Goal: Task Accomplishment & Management: Use online tool/utility

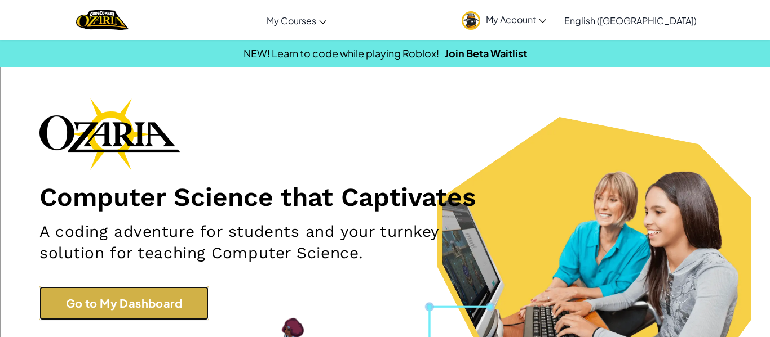
click at [107, 293] on link "Go to My Dashboard" at bounding box center [123, 304] width 169 height 34
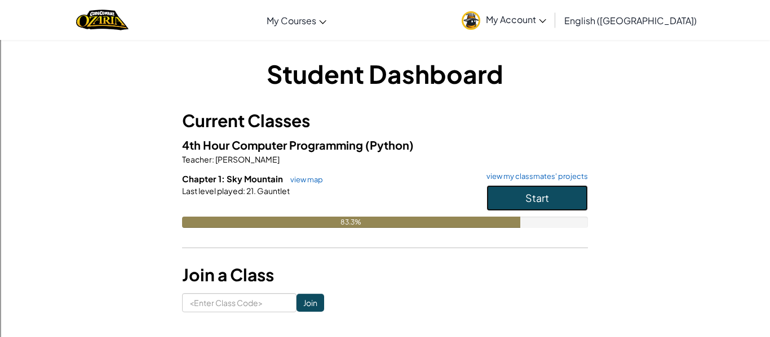
click at [561, 196] on button "Start" at bounding box center [536, 198] width 101 height 26
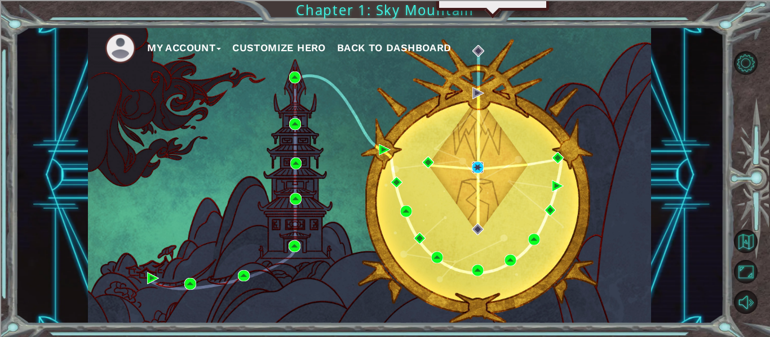
click at [475, 167] on img at bounding box center [478, 168] width 12 height 12
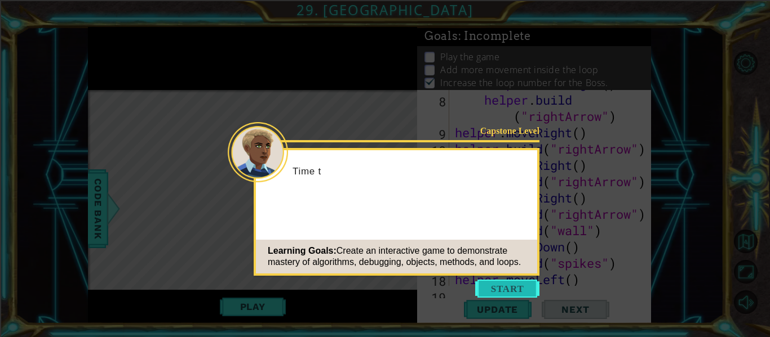
click at [509, 286] on button "Start" at bounding box center [507, 289] width 64 height 18
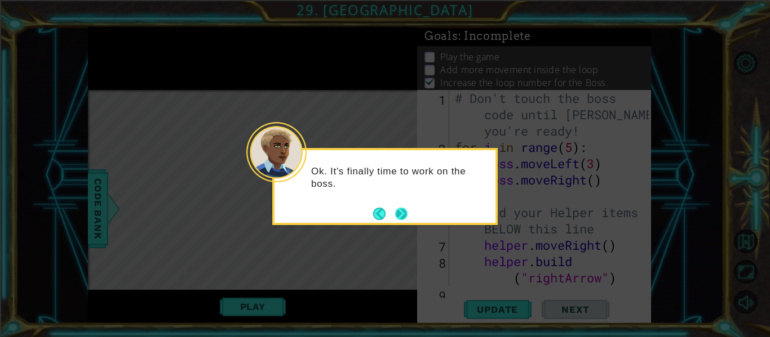
click at [398, 212] on button "Next" at bounding box center [401, 214] width 12 height 12
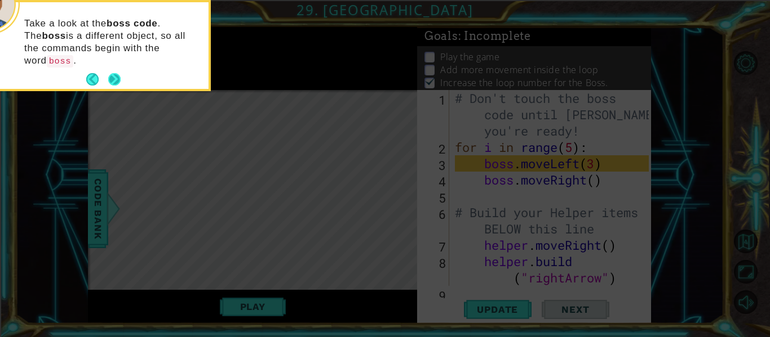
click at [109, 73] on button "Next" at bounding box center [114, 79] width 12 height 12
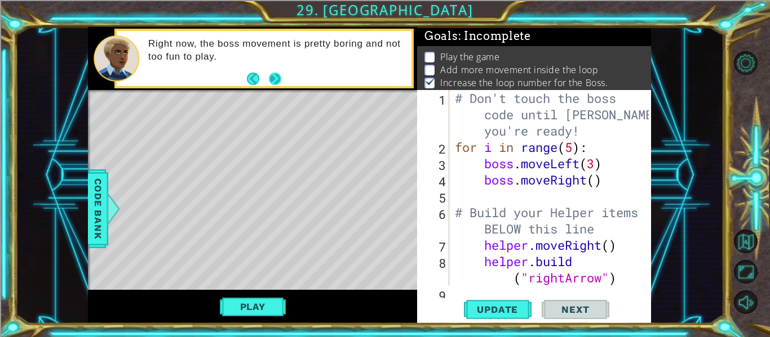
click at [273, 78] on button "Next" at bounding box center [275, 79] width 12 height 12
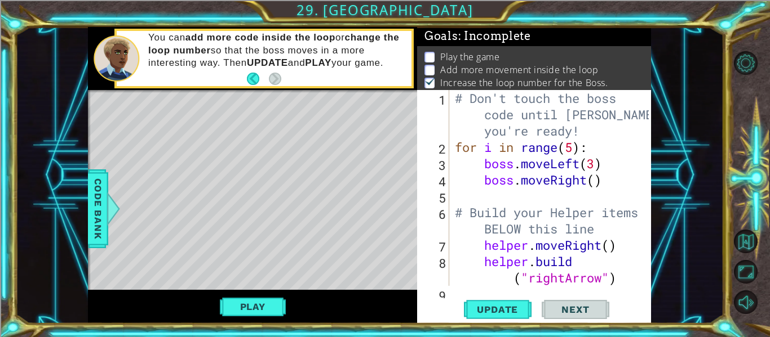
click at [519, 193] on div "# Don't touch the boss code until [PERSON_NAME] says you're ready! for i in ran…" at bounding box center [553, 220] width 202 height 261
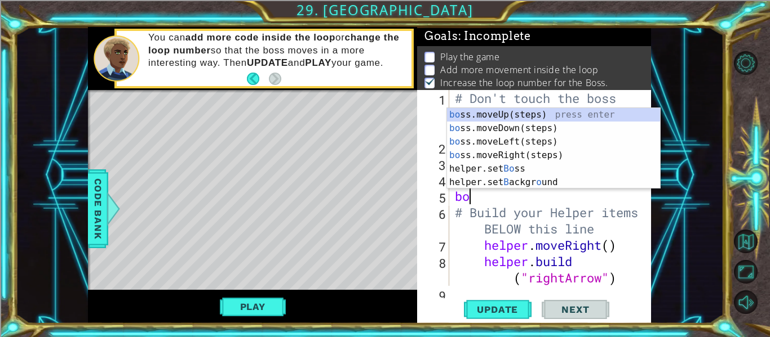
scroll to position [0, 1]
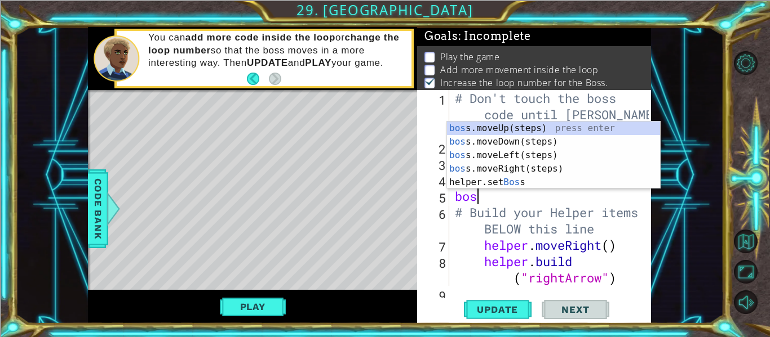
type textarea "boss"
click at [504, 128] on div "boss .moveUp(steps) press enter boss .moveDown(steps) press enter boss .moveLef…" at bounding box center [553, 169] width 213 height 95
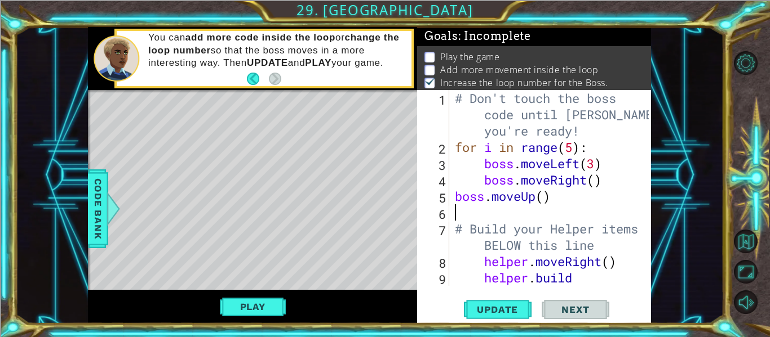
scroll to position [0, 0]
click at [543, 195] on div "# Don't touch the boss code until [PERSON_NAME] says you're ready! for i in ran…" at bounding box center [553, 229] width 202 height 278
type textarea "boss.moveUp(5)"
click at [462, 214] on div "# Don't touch the boss code until [PERSON_NAME] says you're ready! for i in ran…" at bounding box center [553, 229] width 202 height 278
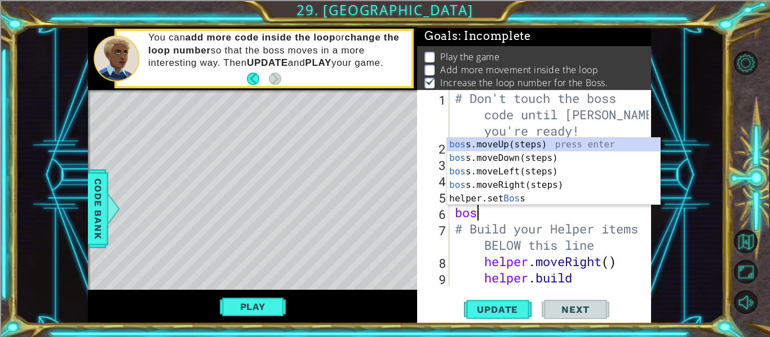
scroll to position [0, 1]
type textarea "boss"
click at [508, 143] on div "boss .moveUp(steps) press enter boss .moveDown(steps) press enter boss .moveLef…" at bounding box center [553, 185] width 213 height 95
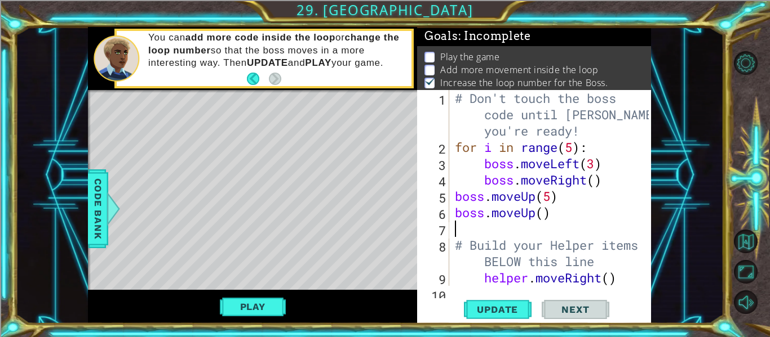
scroll to position [0, 0]
click at [549, 215] on div "# Don't touch the boss code until [PERSON_NAME] says you're ready! for i in ran…" at bounding box center [553, 229] width 202 height 278
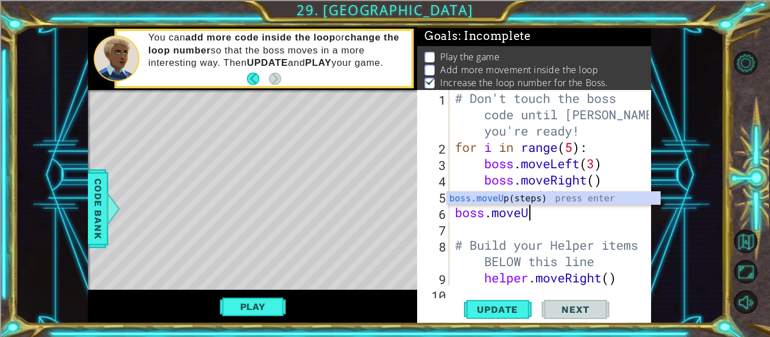
type textarea "boss.move"
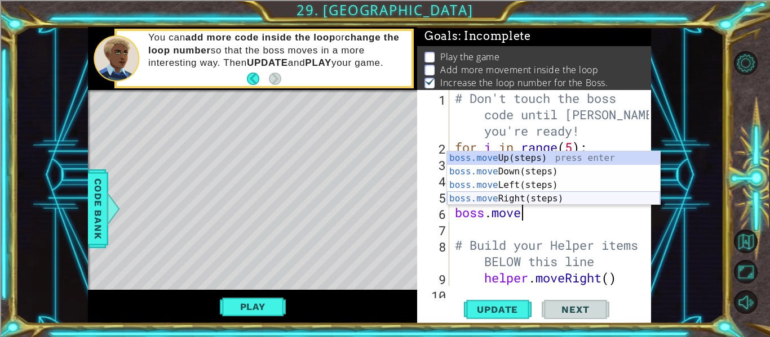
click at [527, 197] on div "boss.move Up(steps) press enter boss.move Down(steps) press enter boss.move Lef…" at bounding box center [553, 192] width 213 height 81
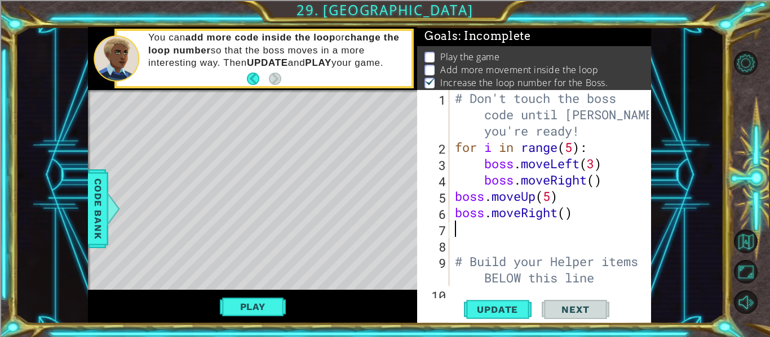
click at [602, 183] on div "# Don't touch the boss code until [PERSON_NAME] says you're ready! for i in ran…" at bounding box center [553, 220] width 202 height 261
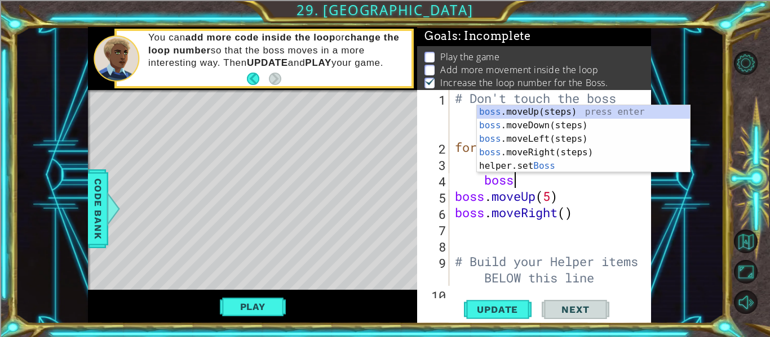
type textarea "b"
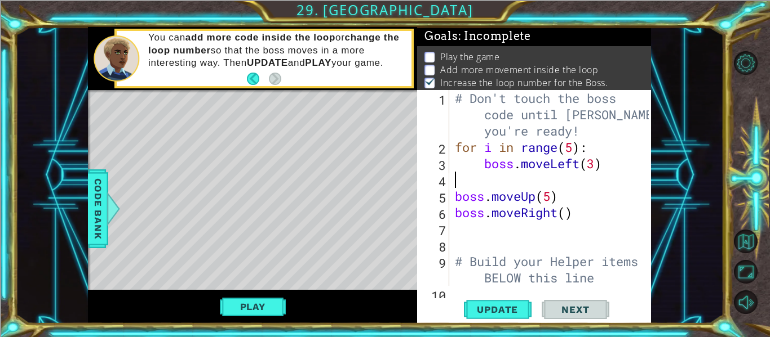
click at [565, 216] on div "# Don't touch the boss code until [PERSON_NAME] says you're ready! for i in ran…" at bounding box center [553, 220] width 202 height 261
type textarea "boss.moveRight(3)"
click at [500, 309] on span "Update" at bounding box center [497, 309] width 64 height 11
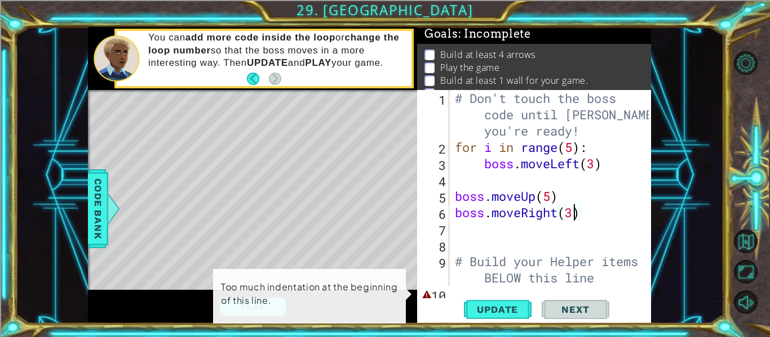
scroll to position [3, 0]
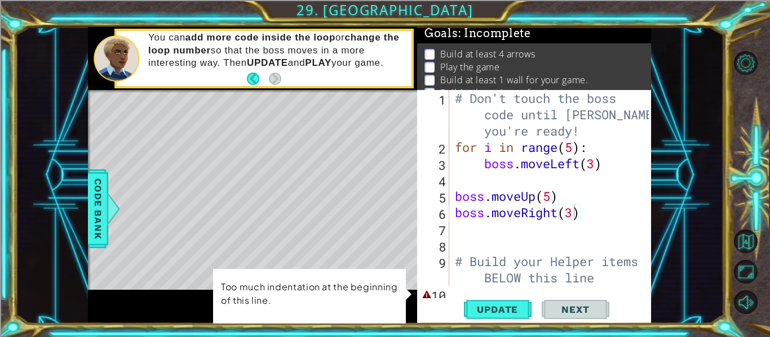
click at [253, 307] on p "Too much indentation at the beginning of this line." at bounding box center [309, 293] width 177 height 29
click at [573, 180] on div "# Don't touch the boss code until [PERSON_NAME] says you're ready! for i in ran…" at bounding box center [553, 220] width 202 height 261
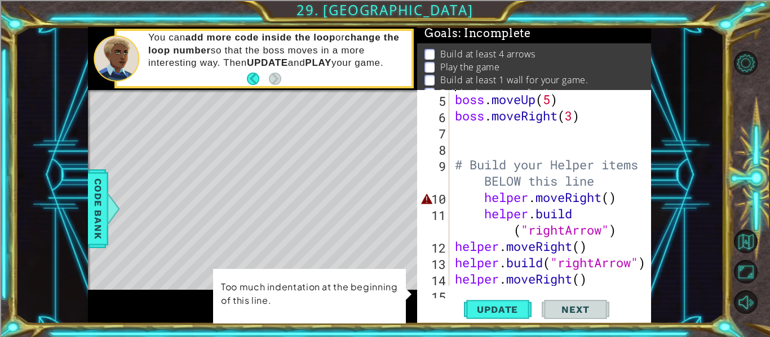
scroll to position [99, 0]
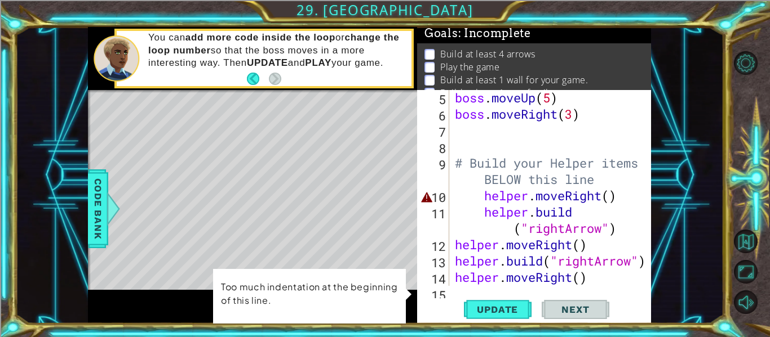
click at [611, 198] on div "boss . moveUp ( 5 ) boss . moveRight ( 3 ) # Build your Helper items BELOW this…" at bounding box center [553, 204] width 202 height 229
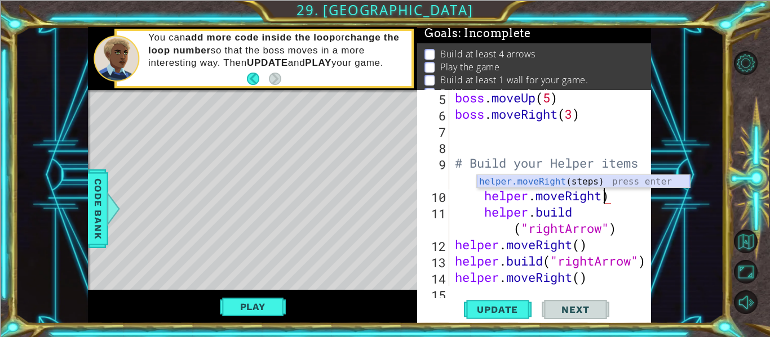
click at [561, 179] on div "helper.moveRight (steps) press enter" at bounding box center [583, 195] width 213 height 41
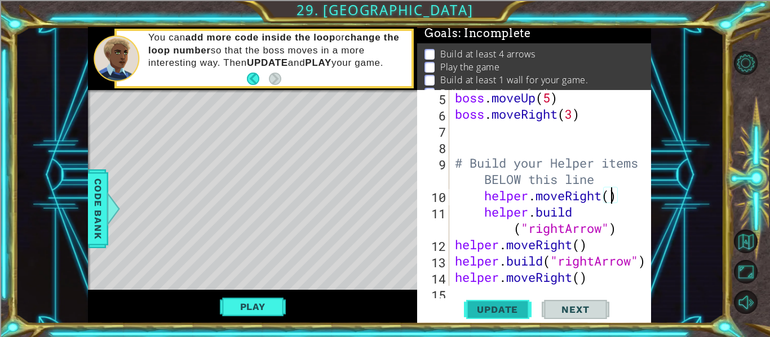
click at [510, 306] on span "Update" at bounding box center [497, 309] width 64 height 11
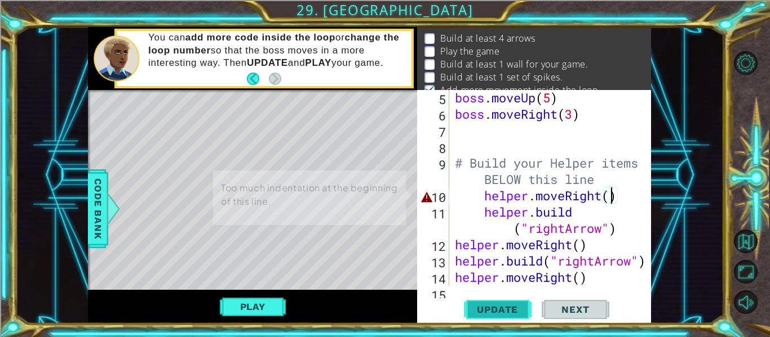
scroll to position [22, 0]
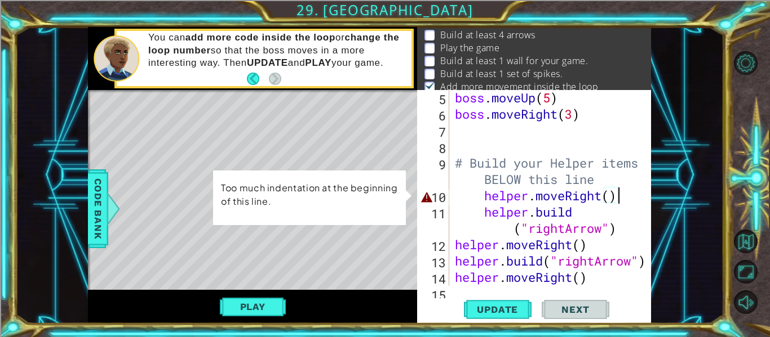
click at [623, 196] on div "boss . moveUp ( 5 ) boss . moveRight ( 3 ) # Build your Helper items BELOW this…" at bounding box center [553, 204] width 202 height 229
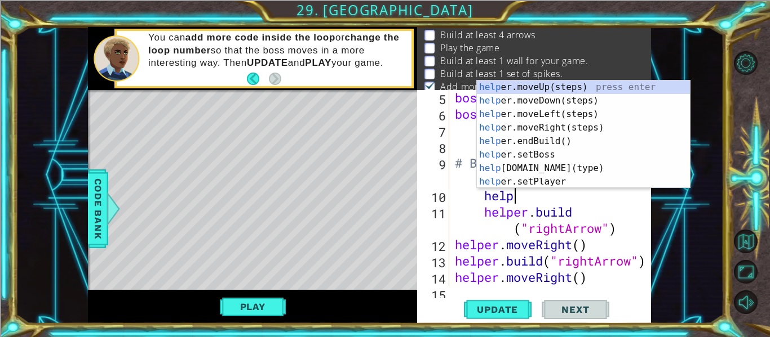
type textarea "h"
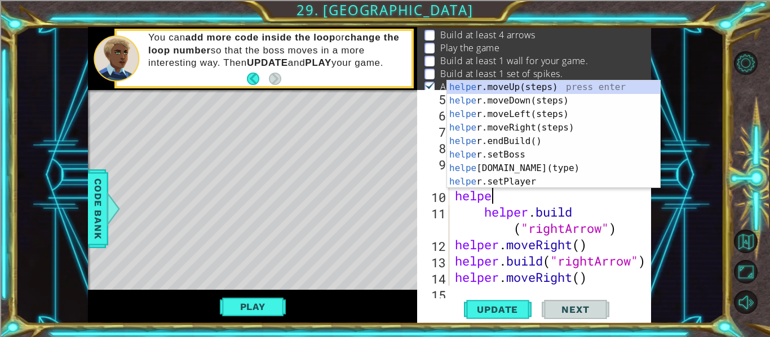
type textarea "helper"
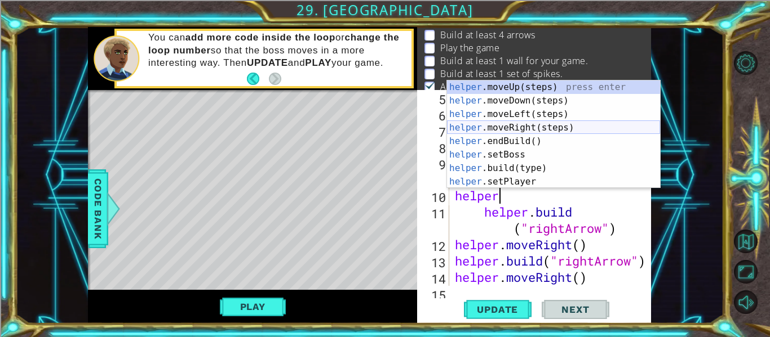
click at [505, 126] on div "helper .moveUp(steps) press enter helper .moveDown(steps) press enter helper .m…" at bounding box center [553, 148] width 213 height 135
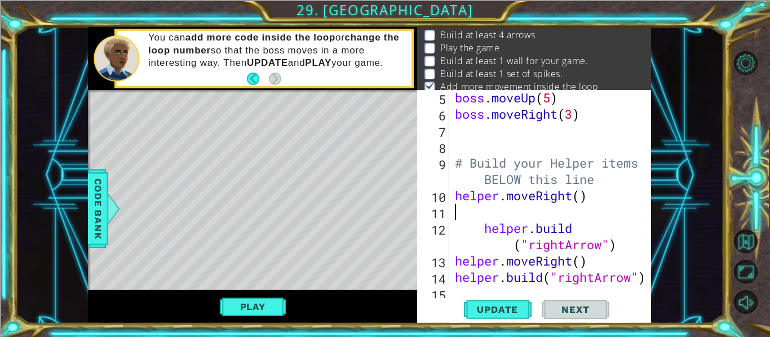
scroll to position [0, 0]
click at [506, 317] on button "Update" at bounding box center [498, 310] width 68 height 23
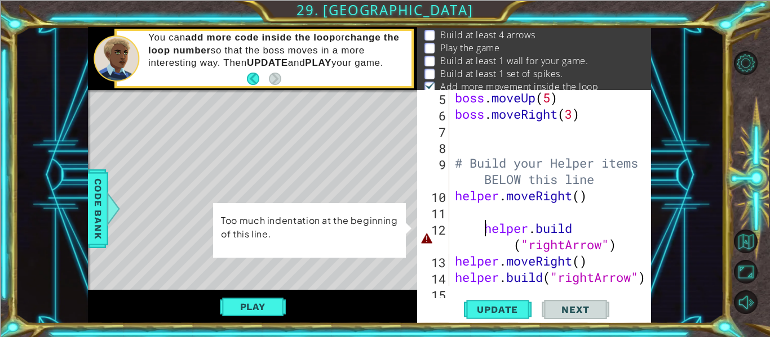
click at [483, 231] on div "boss . moveUp ( 5 ) boss . moveRight ( 3 ) # Build your Helper items BELOW this…" at bounding box center [553, 204] width 202 height 229
type textarea "[DOMAIN_NAME]("rightArrow")"
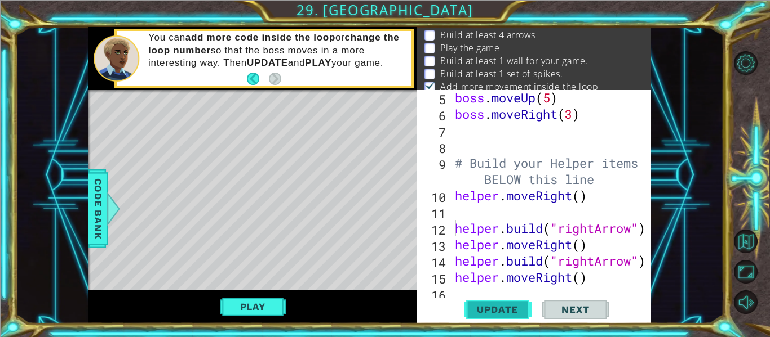
click at [487, 311] on span "Update" at bounding box center [497, 309] width 64 height 11
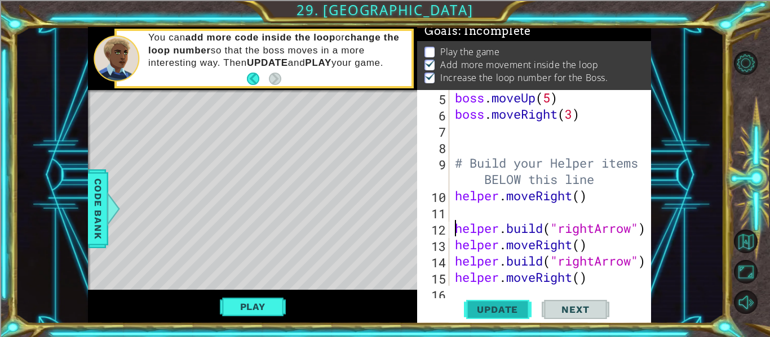
scroll to position [5, 0]
click at [265, 309] on button "Play" at bounding box center [253, 306] width 66 height 21
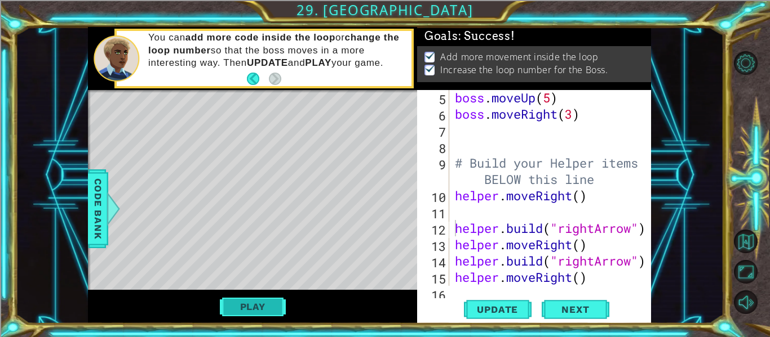
scroll to position [0, 0]
click at [577, 312] on span "Next" at bounding box center [575, 310] width 50 height 11
click at [577, 312] on body "1 ההההההההההההההההההההההההההההההההההההההההההההההההההההההההההההההההההההההההההההה…" at bounding box center [385, 168] width 770 height 337
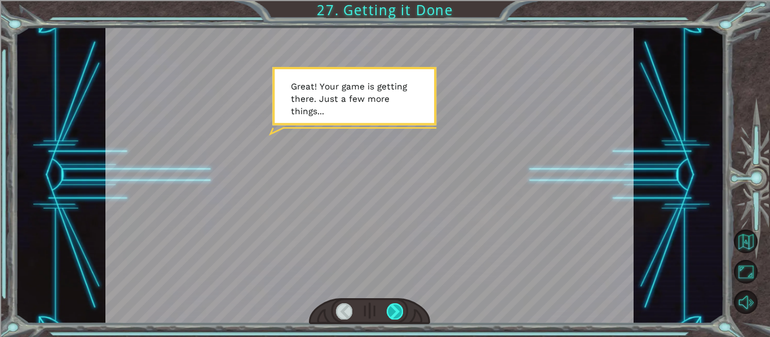
click at [392, 312] on div at bounding box center [394, 312] width 16 height 16
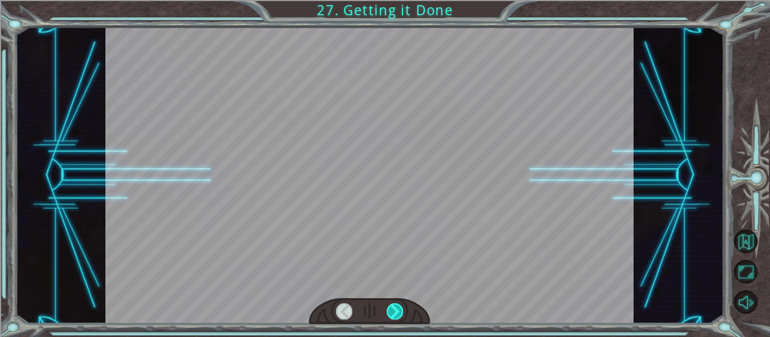
click at [392, 312] on div at bounding box center [394, 312] width 16 height 16
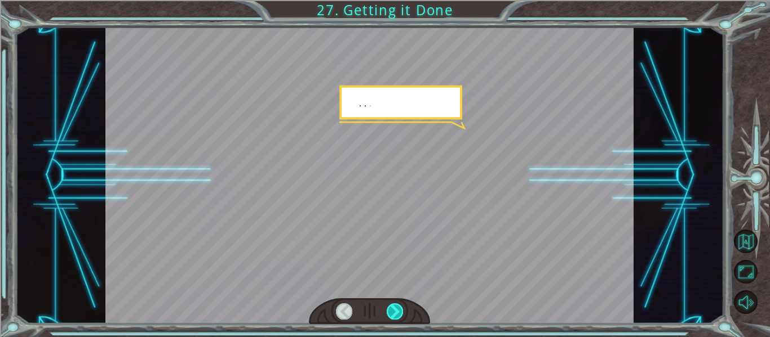
click at [392, 312] on div at bounding box center [394, 312] width 16 height 16
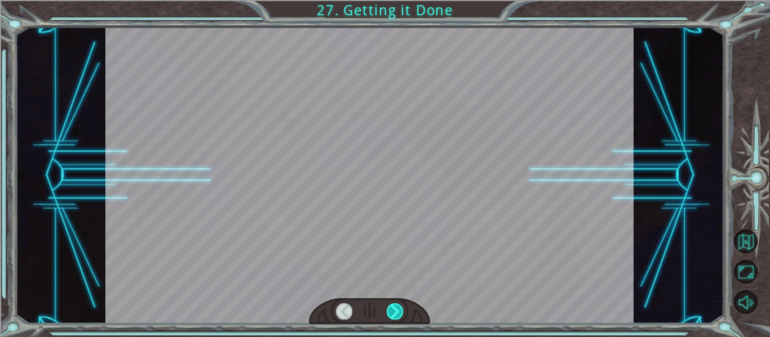
click at [392, 312] on div at bounding box center [394, 312] width 16 height 16
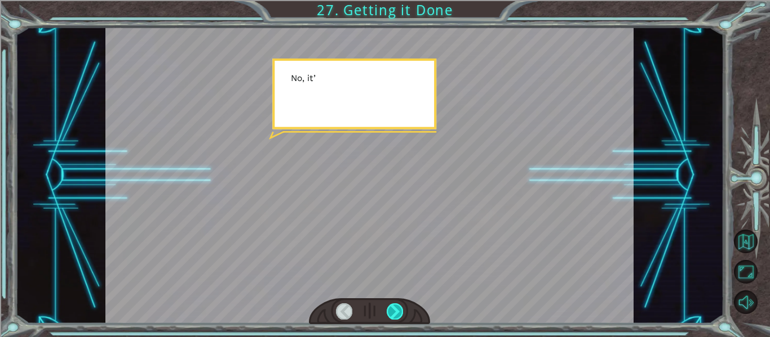
click at [392, 312] on div at bounding box center [394, 312] width 16 height 16
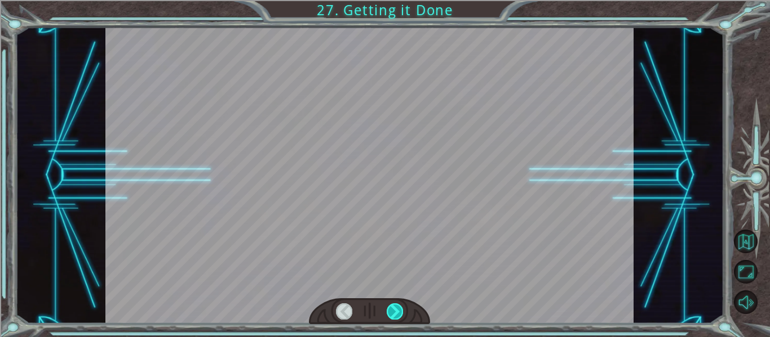
click at [392, 312] on div at bounding box center [394, 312] width 16 height 16
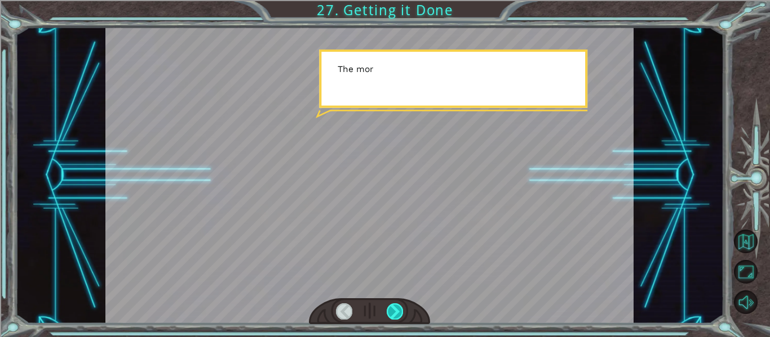
click at [392, 312] on div at bounding box center [394, 312] width 16 height 16
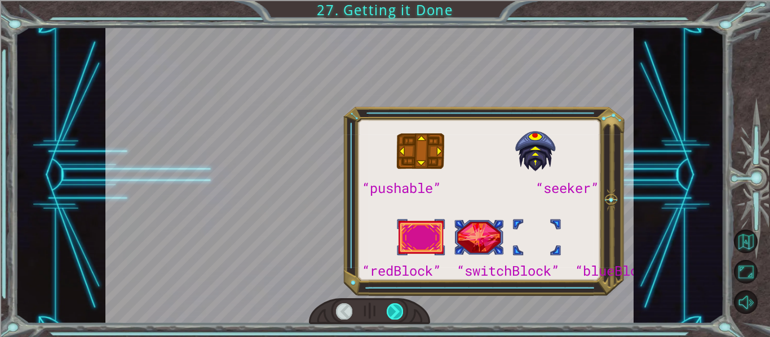
click at [392, 312] on div at bounding box center [394, 312] width 16 height 16
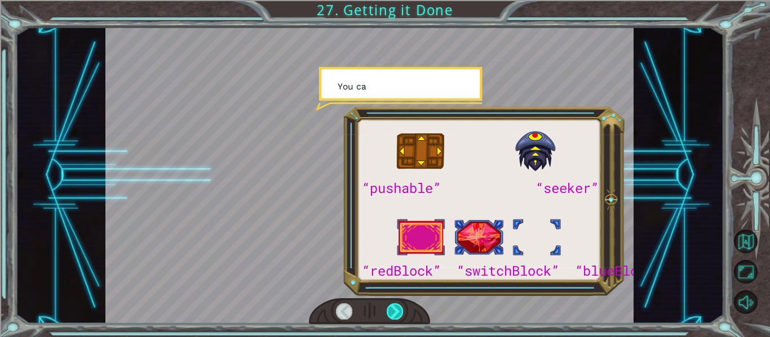
click at [392, 312] on div at bounding box center [394, 312] width 16 height 16
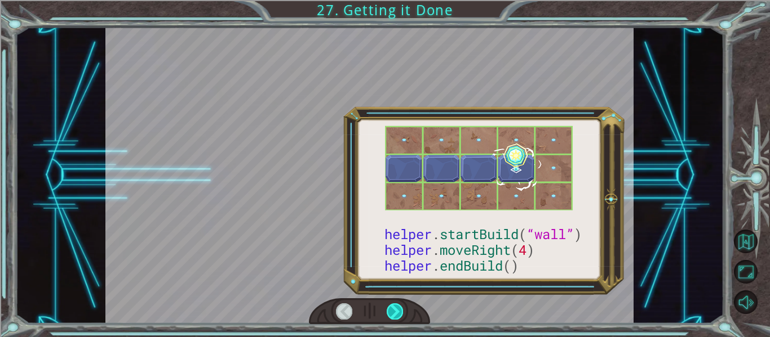
click at [392, 312] on div at bounding box center [394, 312] width 16 height 16
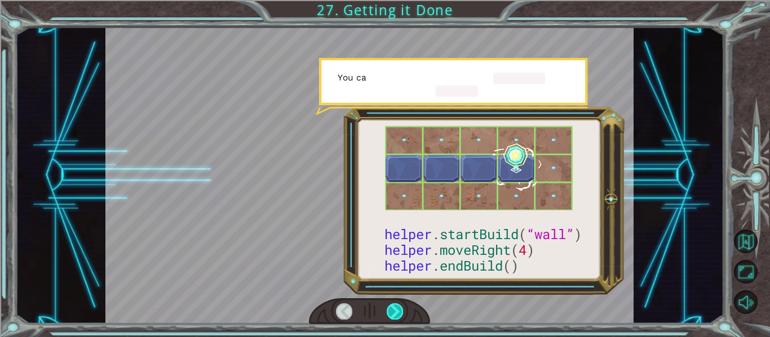
click at [392, 312] on div at bounding box center [394, 312] width 16 height 16
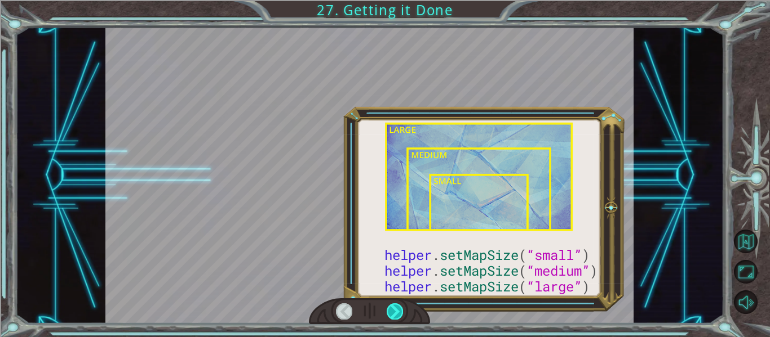
click at [392, 312] on div at bounding box center [394, 312] width 16 height 16
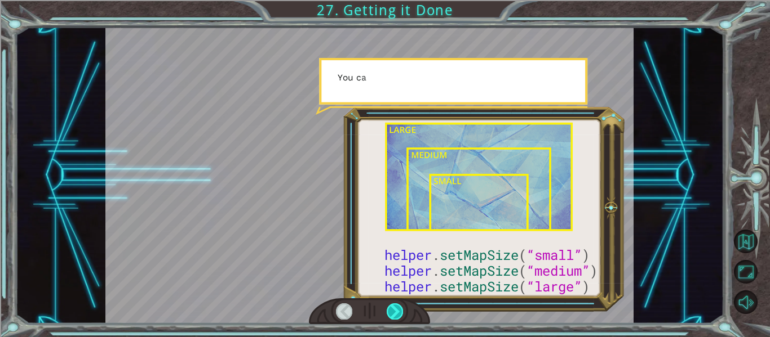
click at [392, 312] on div at bounding box center [394, 312] width 16 height 16
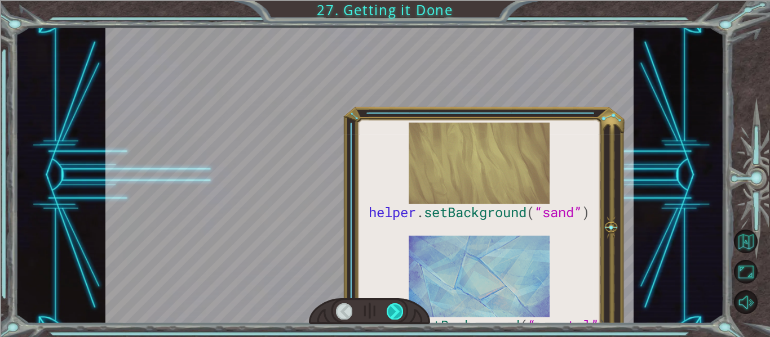
click at [392, 312] on div at bounding box center [394, 312] width 16 height 16
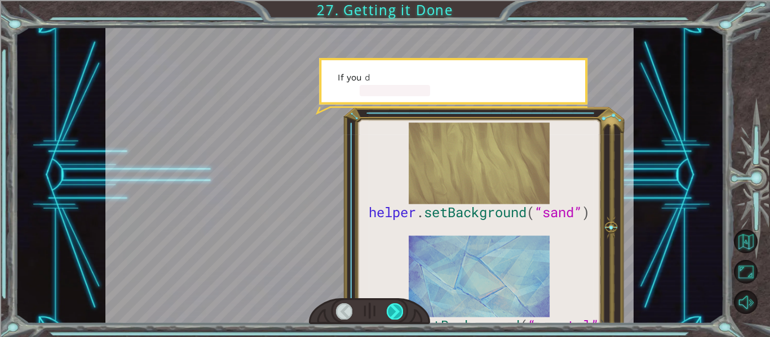
click at [392, 312] on div at bounding box center [394, 312] width 16 height 16
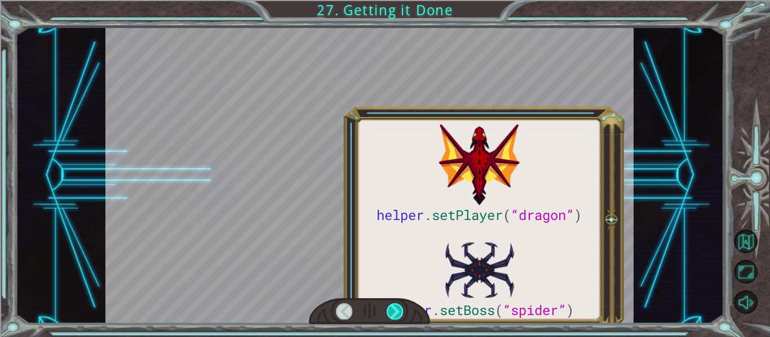
click at [392, 312] on div at bounding box center [394, 312] width 16 height 16
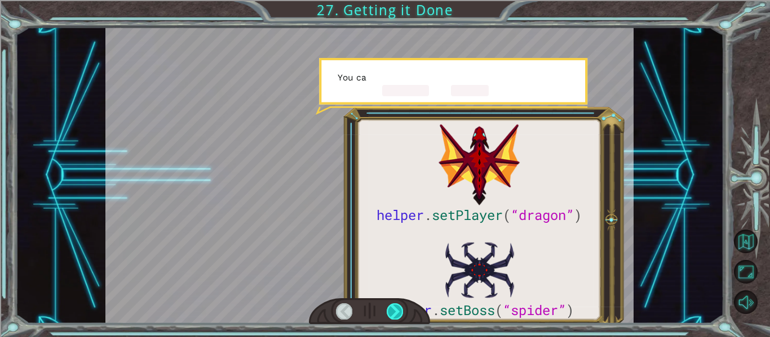
click at [392, 312] on div at bounding box center [394, 312] width 16 height 16
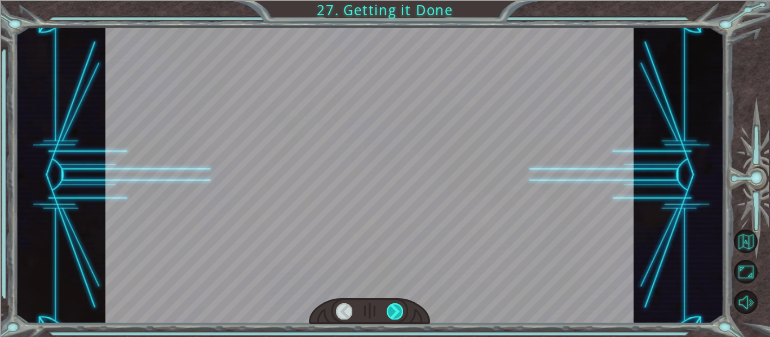
click at [392, 312] on div at bounding box center [394, 312] width 16 height 16
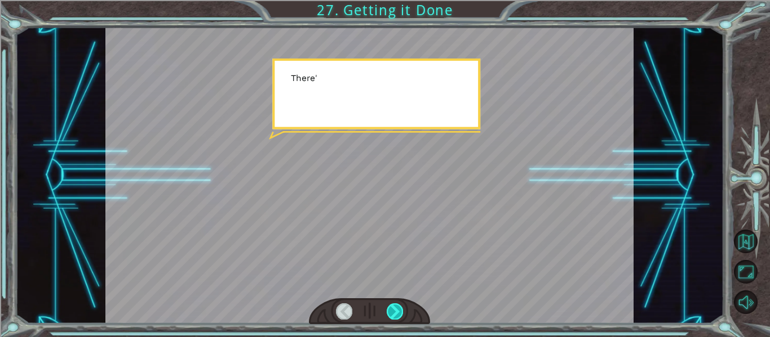
click at [392, 312] on div at bounding box center [394, 312] width 16 height 16
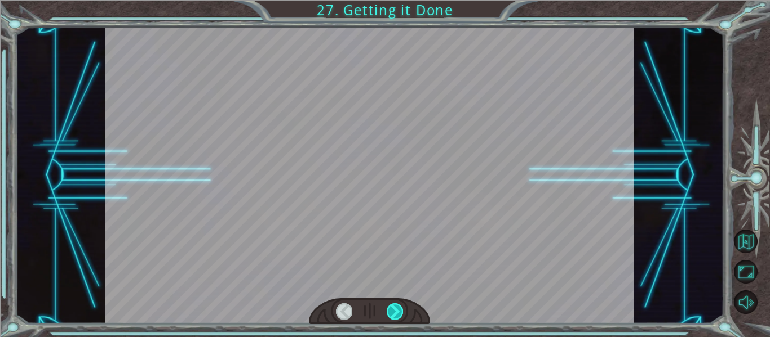
click at [392, 312] on div at bounding box center [394, 312] width 16 height 16
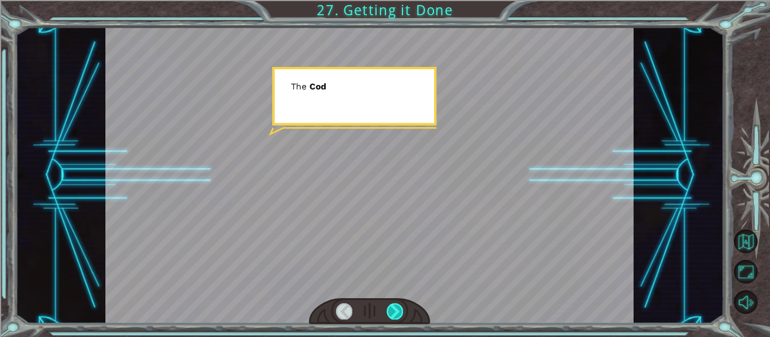
click at [392, 312] on div at bounding box center [394, 312] width 16 height 16
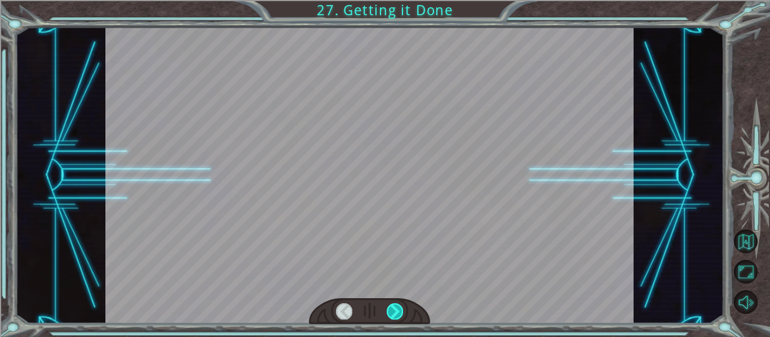
click at [392, 312] on div at bounding box center [394, 312] width 16 height 16
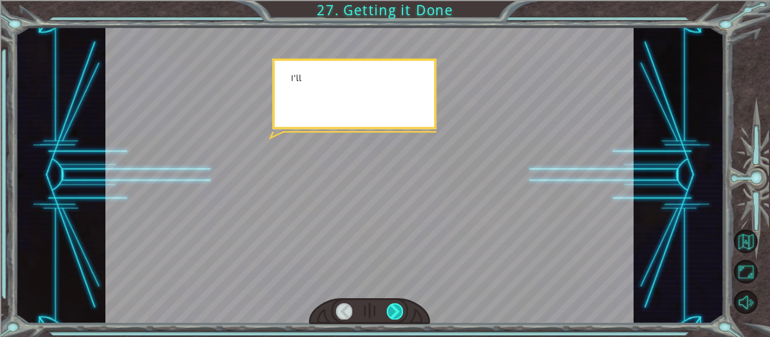
click at [392, 312] on div at bounding box center [394, 312] width 16 height 16
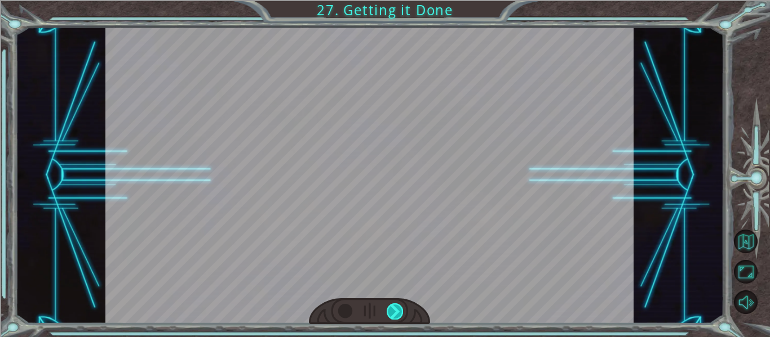
click at [392, 312] on div at bounding box center [394, 312] width 16 height 16
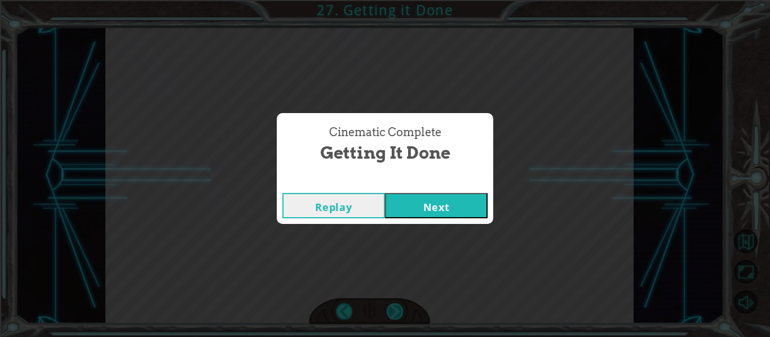
click at [392, 312] on div "Cinematic Complete Getting it Done Replay Next" at bounding box center [385, 168] width 770 height 337
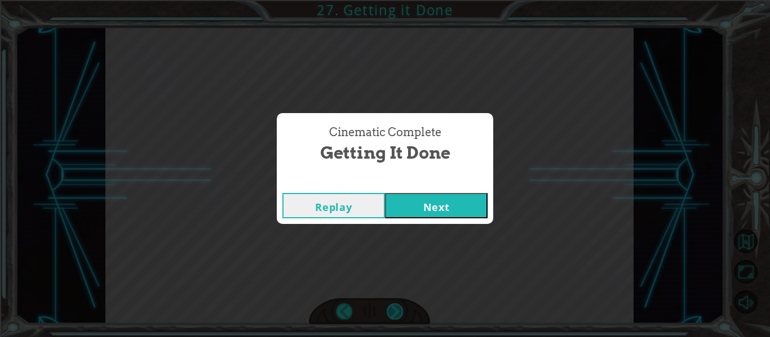
click at [392, 312] on div "Cinematic Complete Getting it Done Replay Next" at bounding box center [385, 168] width 770 height 337
click at [457, 205] on button "Next" at bounding box center [436, 205] width 103 height 25
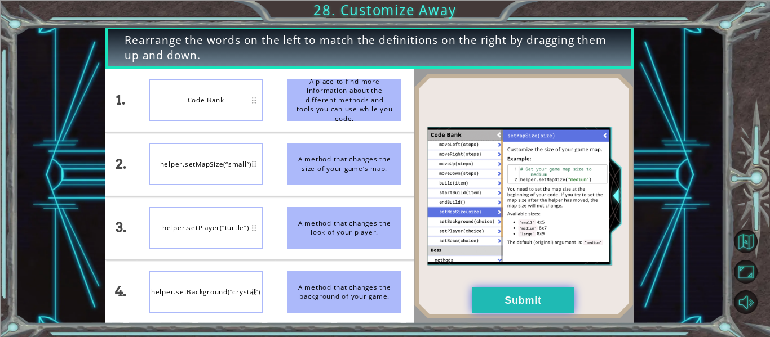
click at [521, 304] on button "Submit" at bounding box center [523, 300] width 103 height 25
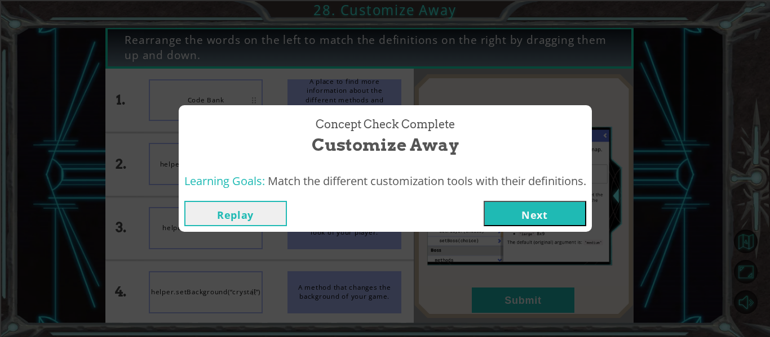
click at [523, 206] on button "Next" at bounding box center [534, 213] width 103 height 25
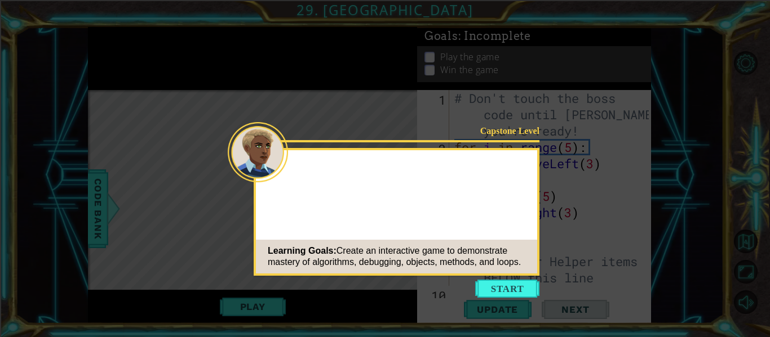
click at [500, 287] on button "Start" at bounding box center [507, 289] width 64 height 18
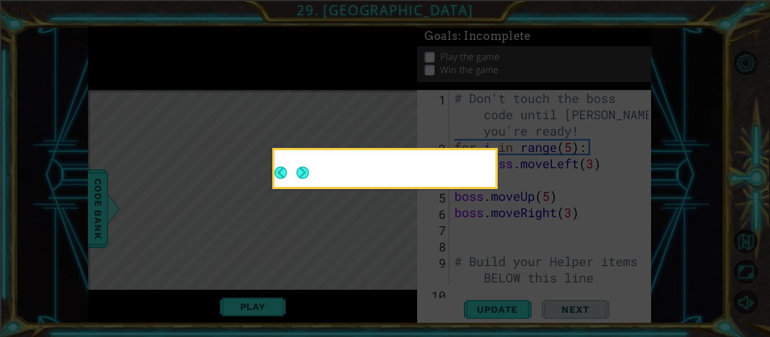
click at [288, 166] on footer at bounding box center [291, 173] width 34 height 28
click at [296, 171] on button "Next" at bounding box center [302, 173] width 12 height 12
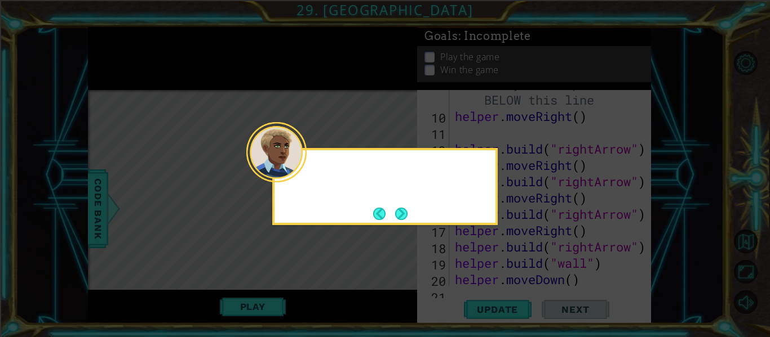
click at [401, 216] on button "Next" at bounding box center [401, 214] width 12 height 12
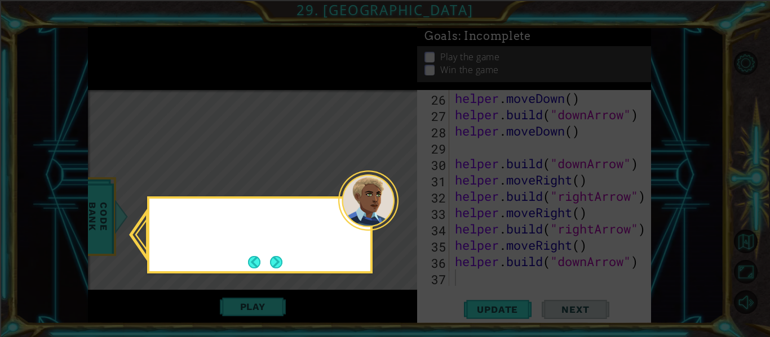
scroll to position [457, 0]
click at [279, 264] on button "Next" at bounding box center [276, 262] width 12 height 12
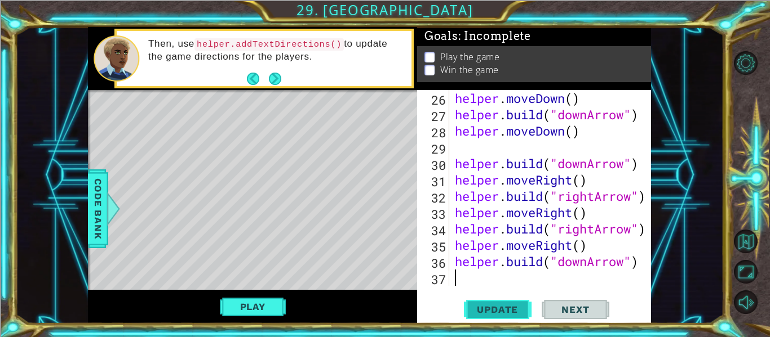
click at [488, 309] on span "Update" at bounding box center [497, 309] width 64 height 11
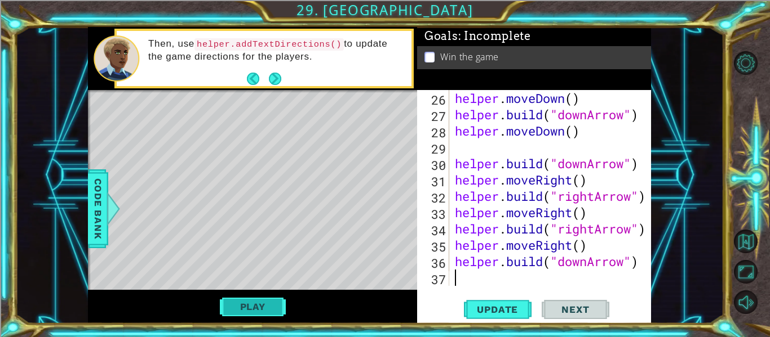
click at [243, 305] on button "Play" at bounding box center [253, 306] width 66 height 21
click at [568, 309] on span "Next" at bounding box center [575, 310] width 50 height 11
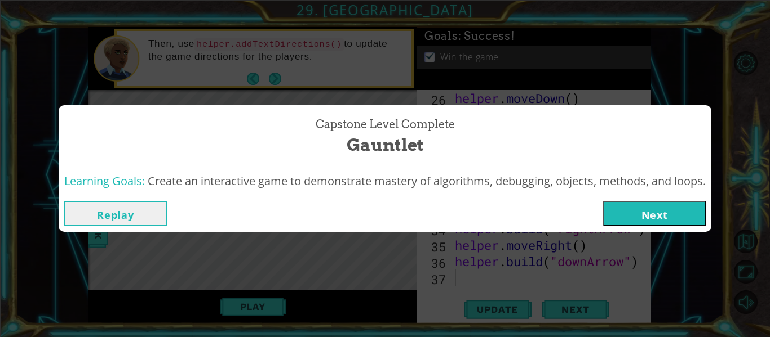
click at [642, 210] on button "Next" at bounding box center [654, 213] width 103 height 25
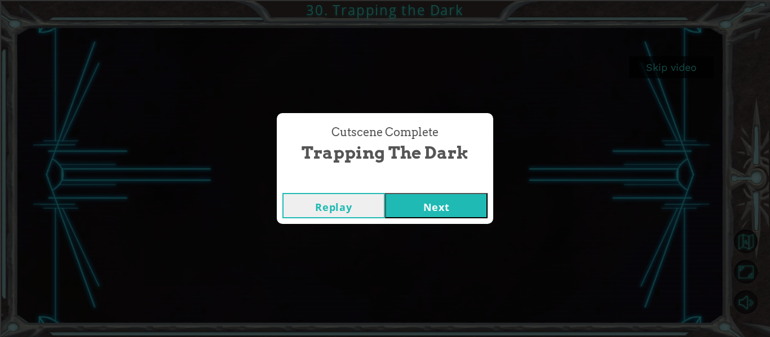
click at [424, 199] on button "Next" at bounding box center [436, 205] width 103 height 25
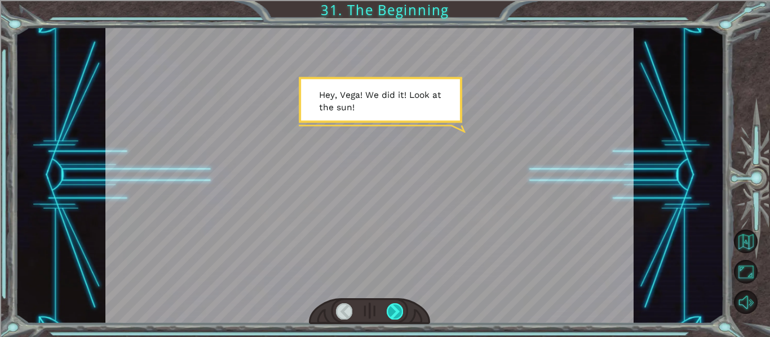
click at [399, 310] on div at bounding box center [394, 312] width 16 height 16
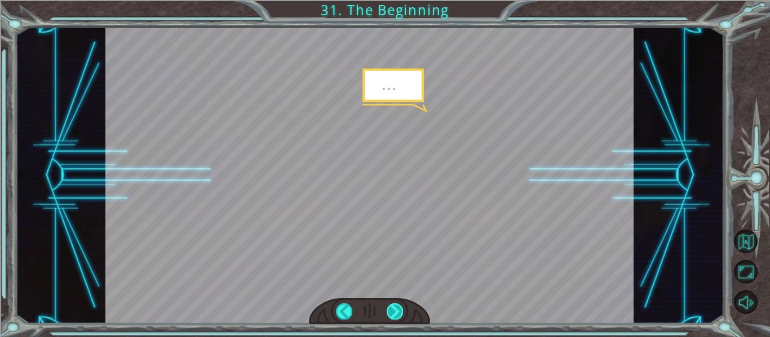
click at [399, 310] on div at bounding box center [394, 312] width 16 height 16
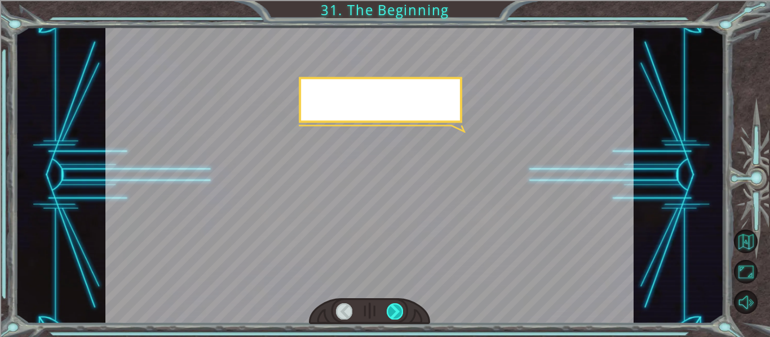
click at [399, 310] on div at bounding box center [394, 312] width 16 height 16
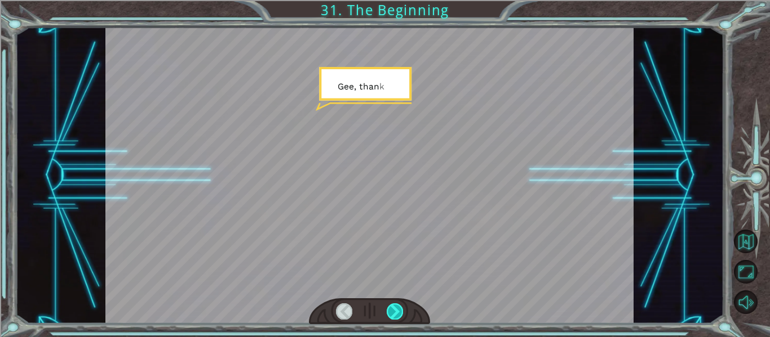
click at [399, 313] on div at bounding box center [394, 312] width 16 height 16
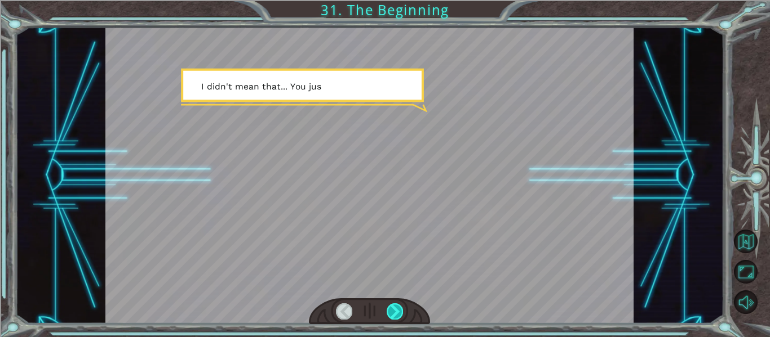
click at [399, 313] on div at bounding box center [394, 312] width 16 height 16
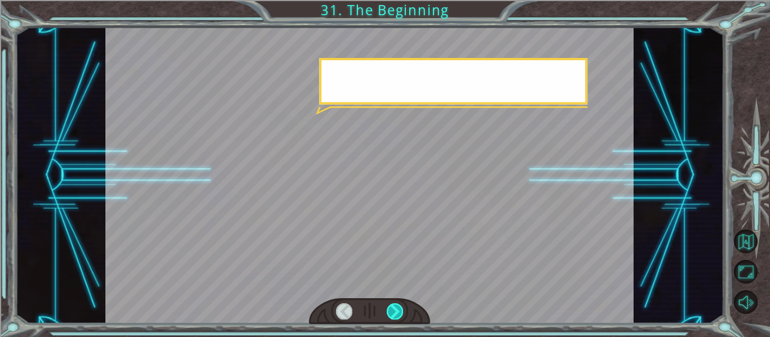
click at [399, 313] on div at bounding box center [394, 312] width 16 height 16
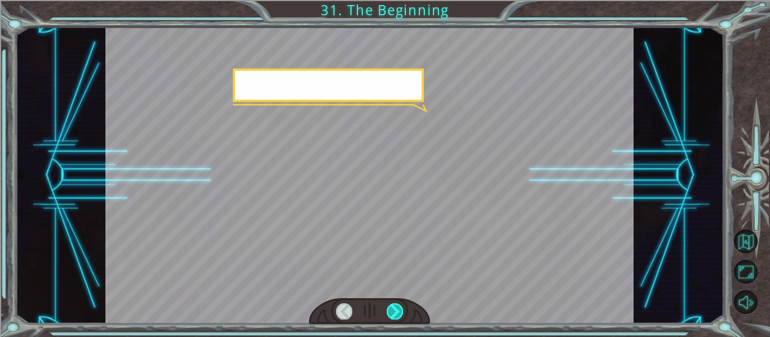
click at [399, 313] on div at bounding box center [394, 312] width 16 height 16
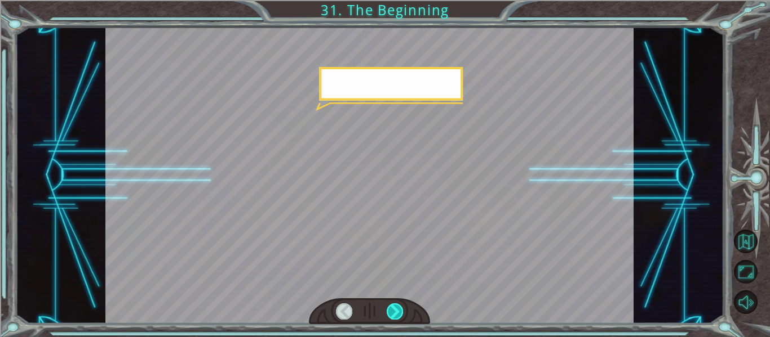
click at [399, 313] on div at bounding box center [394, 312] width 16 height 16
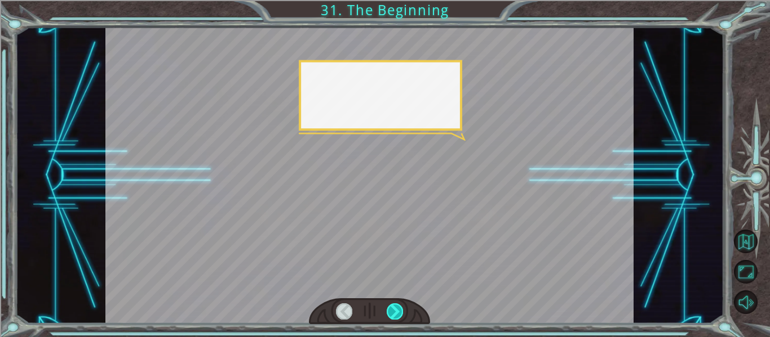
click at [399, 313] on div at bounding box center [394, 312] width 16 height 16
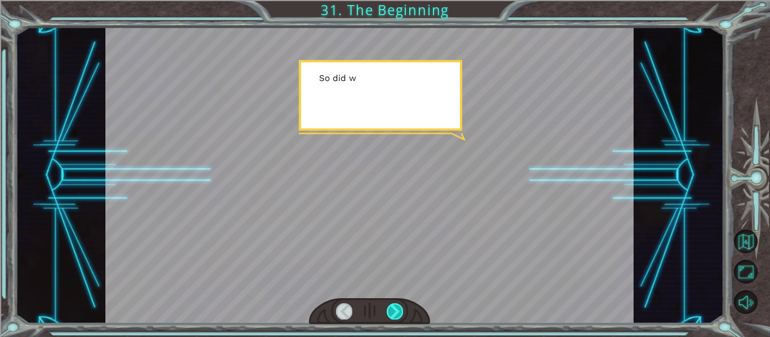
click at [399, 313] on div at bounding box center [394, 312] width 16 height 16
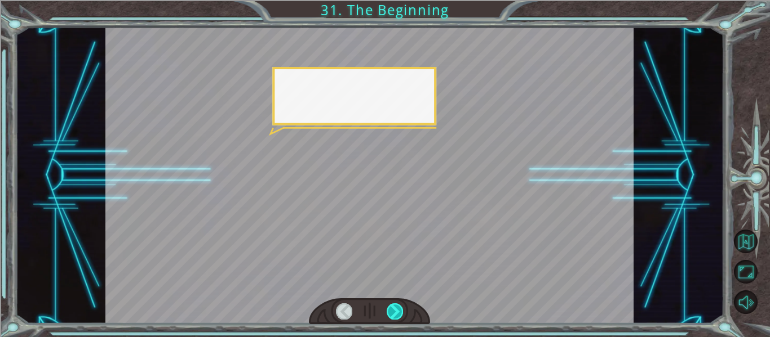
click at [399, 313] on div at bounding box center [394, 312] width 16 height 16
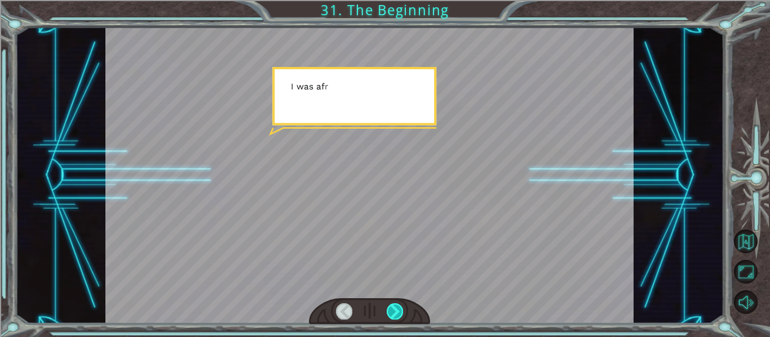
click at [399, 313] on div at bounding box center [394, 312] width 16 height 16
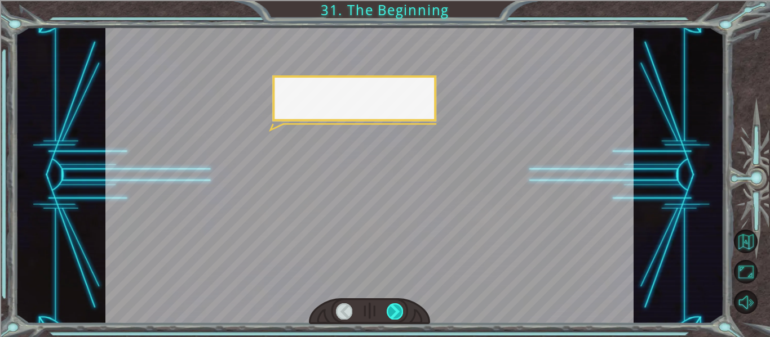
click at [399, 313] on div at bounding box center [394, 312] width 16 height 16
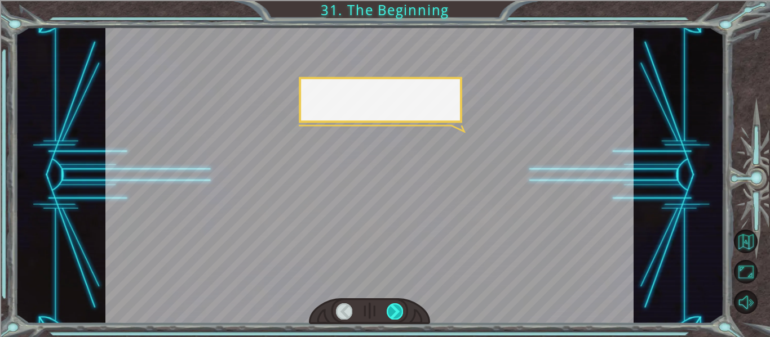
click at [398, 313] on div at bounding box center [394, 312] width 16 height 16
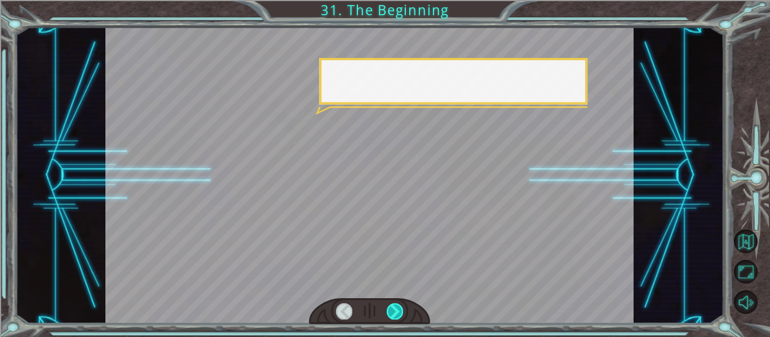
click at [398, 313] on div at bounding box center [394, 312] width 16 height 16
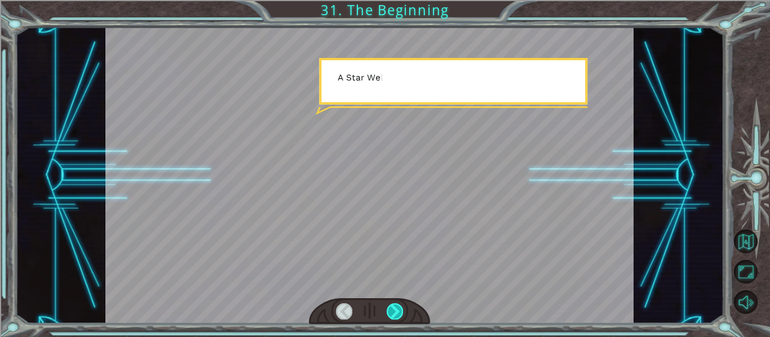
click at [398, 313] on div at bounding box center [394, 312] width 16 height 16
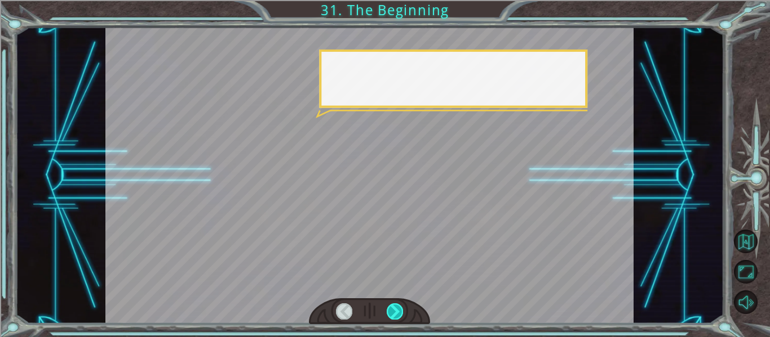
click at [398, 313] on div at bounding box center [394, 312] width 16 height 16
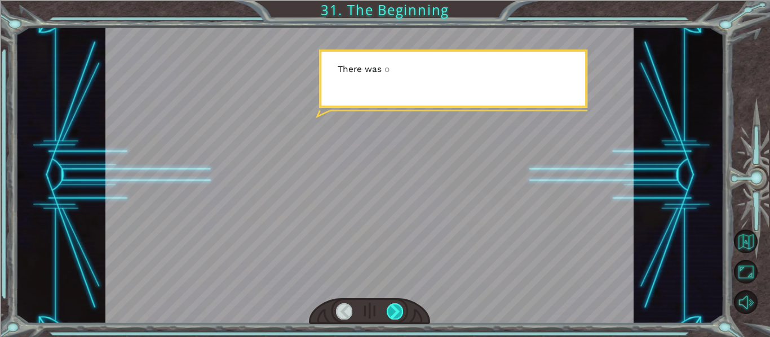
click at [398, 313] on div at bounding box center [394, 312] width 16 height 16
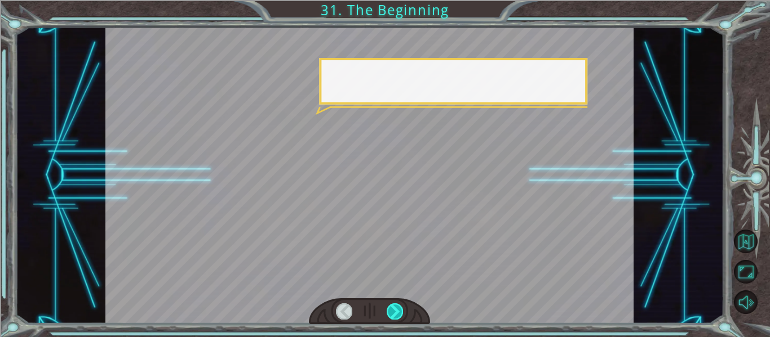
click at [398, 313] on div at bounding box center [394, 312] width 16 height 16
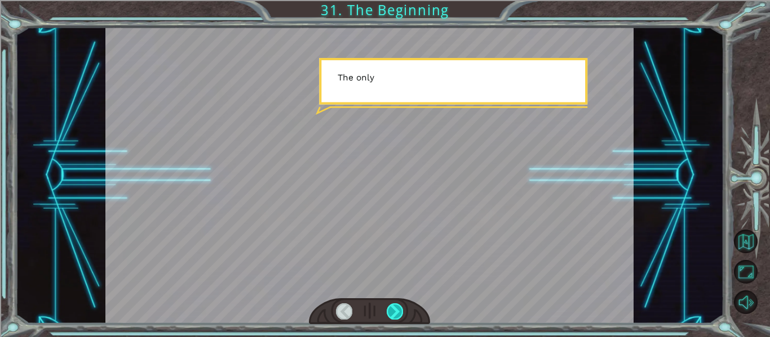
click at [398, 313] on div at bounding box center [394, 312] width 16 height 16
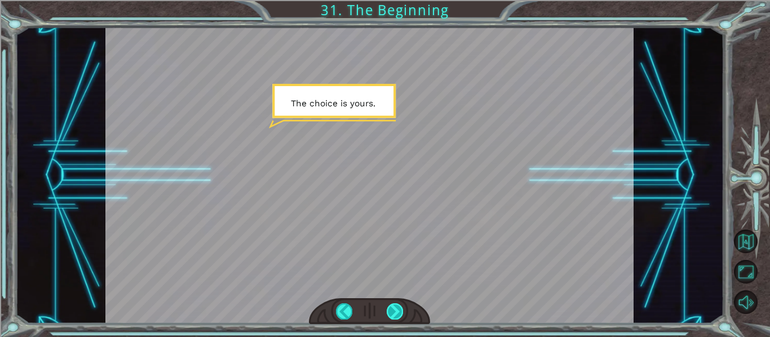
click at [398, 313] on div at bounding box center [394, 312] width 16 height 16
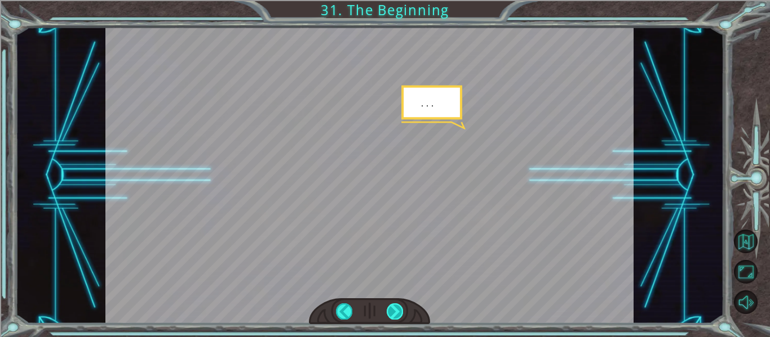
click at [398, 313] on div at bounding box center [394, 312] width 16 height 16
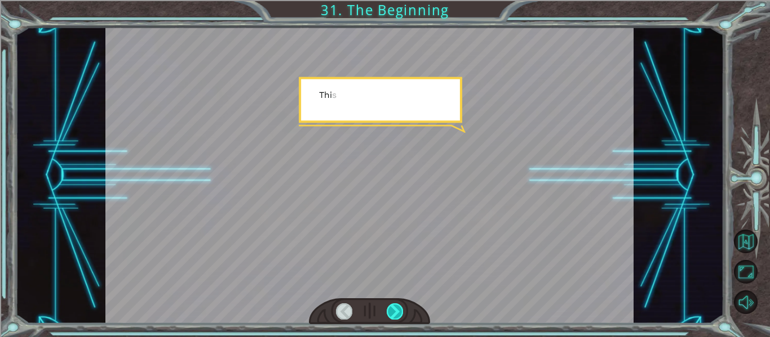
click at [398, 313] on div at bounding box center [394, 312] width 16 height 16
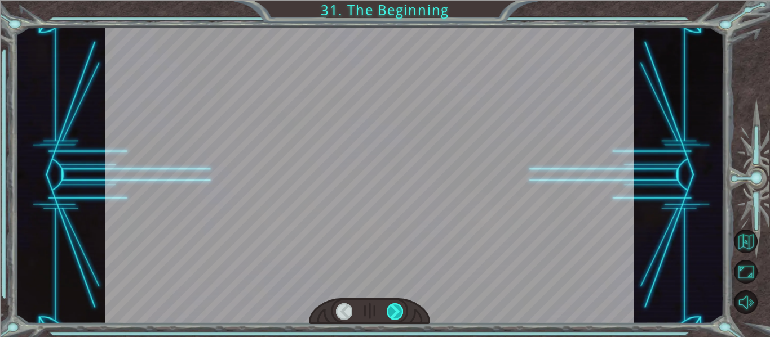
click at [398, 313] on div at bounding box center [394, 312] width 16 height 16
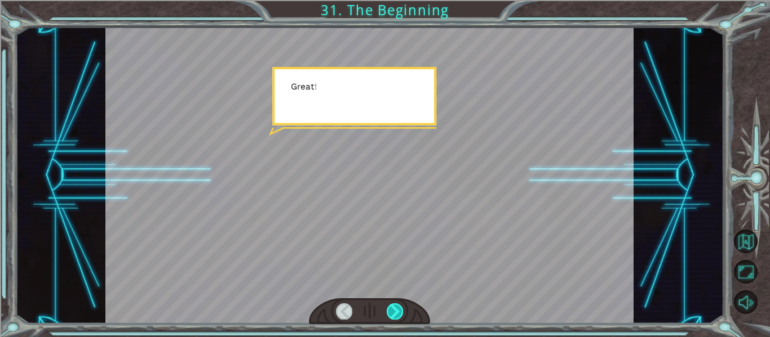
click at [398, 313] on div at bounding box center [394, 312] width 16 height 16
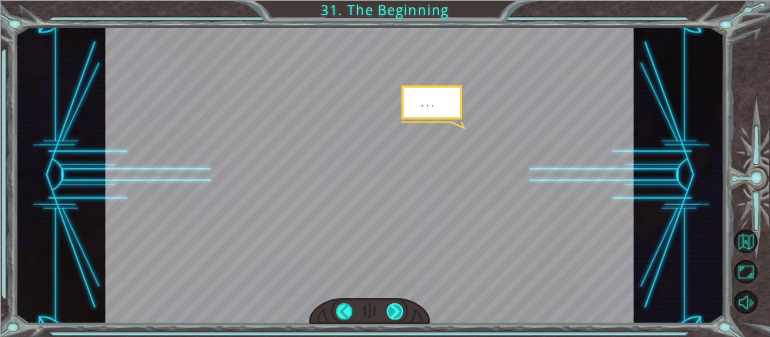
click at [401, 314] on div at bounding box center [394, 312] width 16 height 16
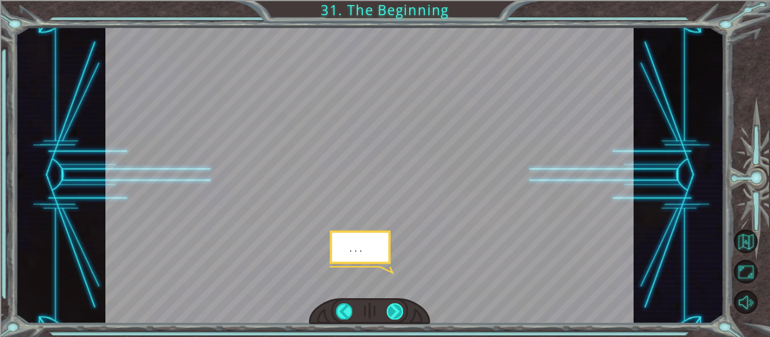
click at [401, 314] on div at bounding box center [394, 312] width 16 height 16
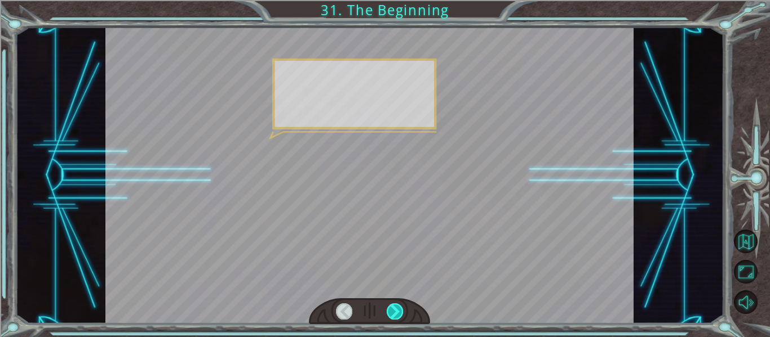
click at [401, 314] on div at bounding box center [394, 312] width 16 height 16
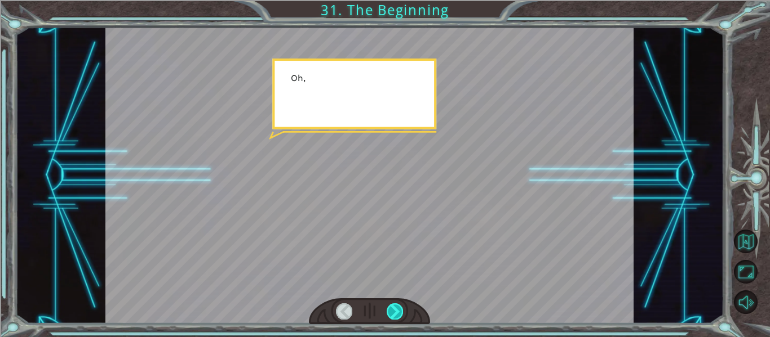
click at [401, 314] on div at bounding box center [394, 312] width 16 height 16
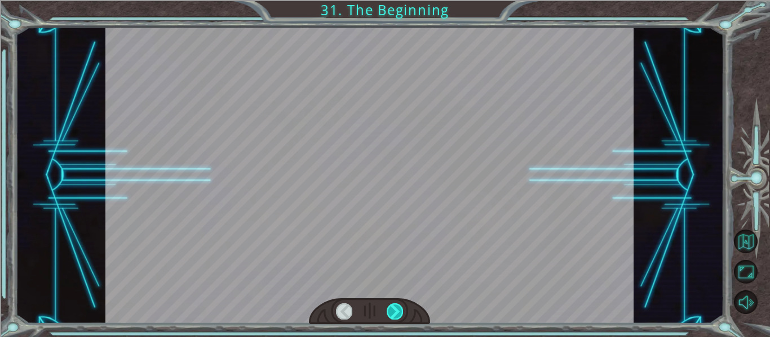
click at [401, 314] on div at bounding box center [394, 312] width 16 height 16
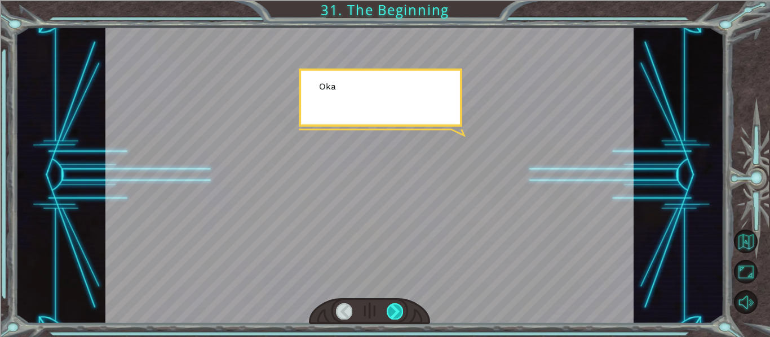
click at [401, 314] on div at bounding box center [394, 312] width 16 height 16
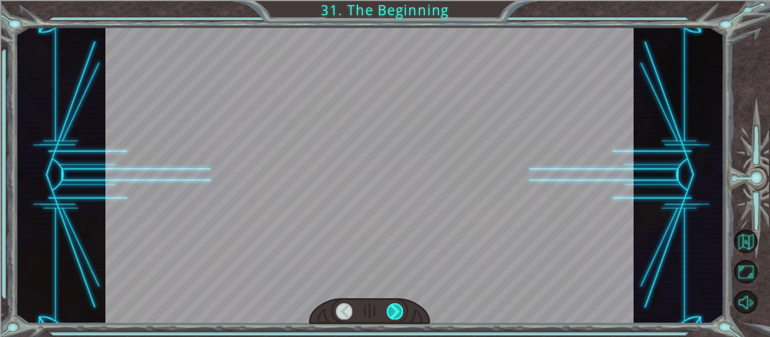
click at [401, 314] on div at bounding box center [394, 312] width 16 height 16
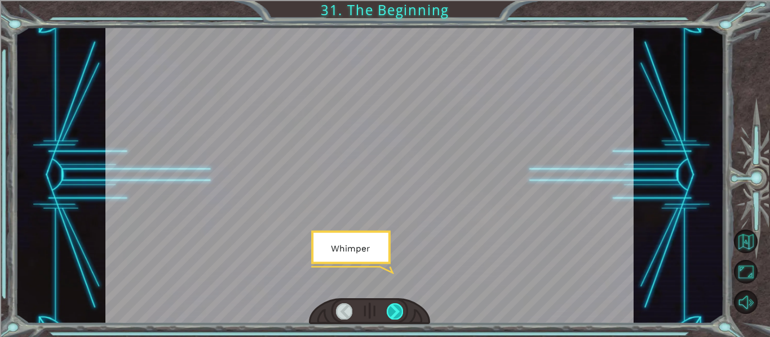
click at [401, 314] on div at bounding box center [394, 312] width 16 height 16
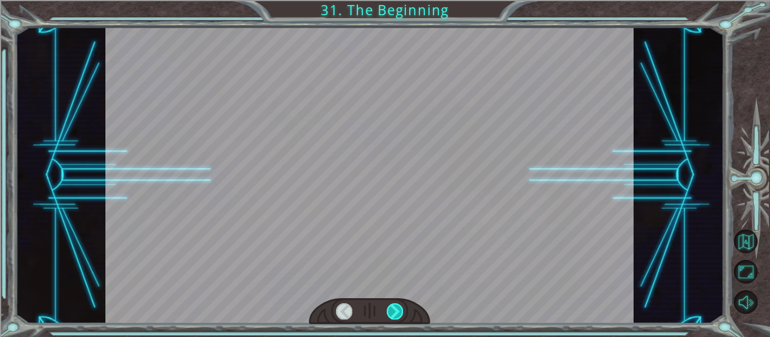
click at [401, 314] on div at bounding box center [394, 312] width 16 height 16
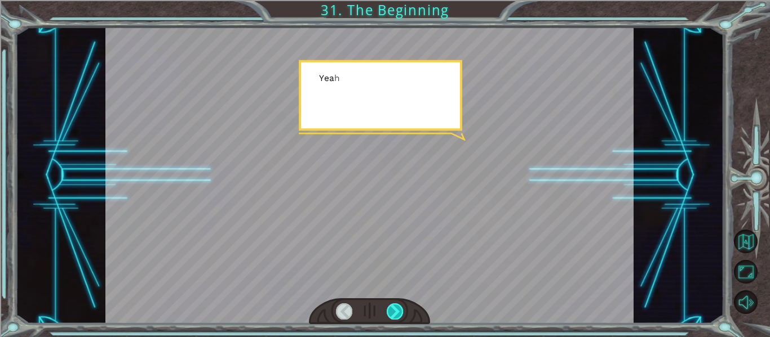
click at [401, 314] on div at bounding box center [394, 312] width 16 height 16
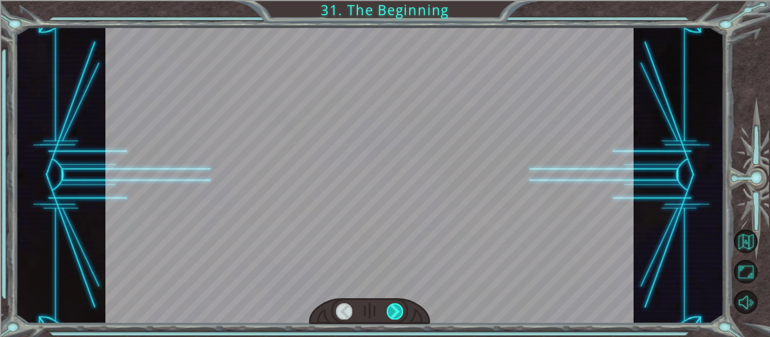
click at [401, 314] on div at bounding box center [394, 312] width 16 height 16
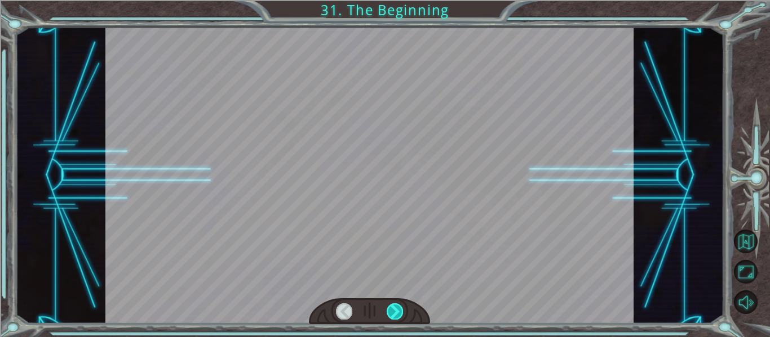
click at [401, 314] on div at bounding box center [394, 312] width 16 height 16
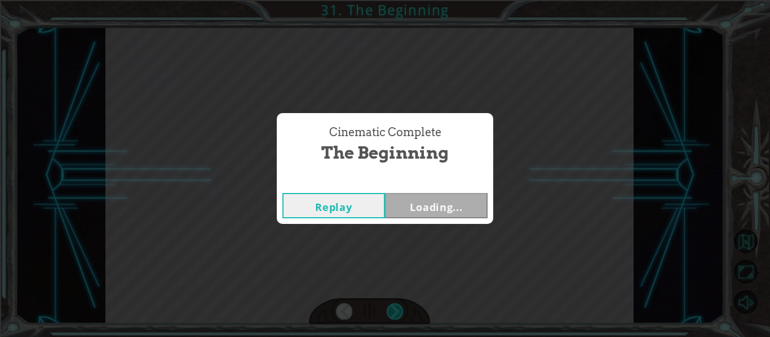
click at [401, 314] on div "Cinematic Complete The Beginning Replay Loading..." at bounding box center [385, 168] width 770 height 337
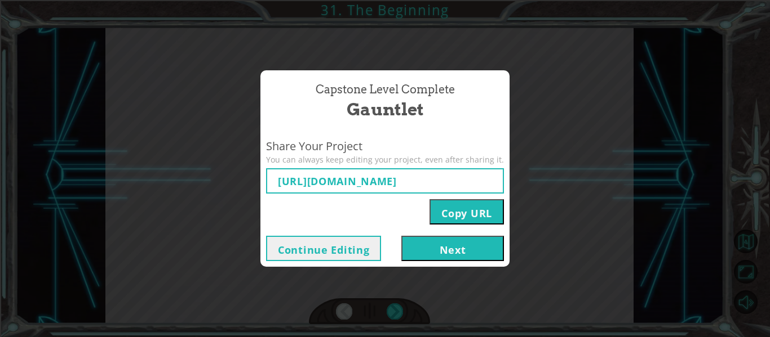
click at [429, 248] on button "Next" at bounding box center [452, 248] width 103 height 25
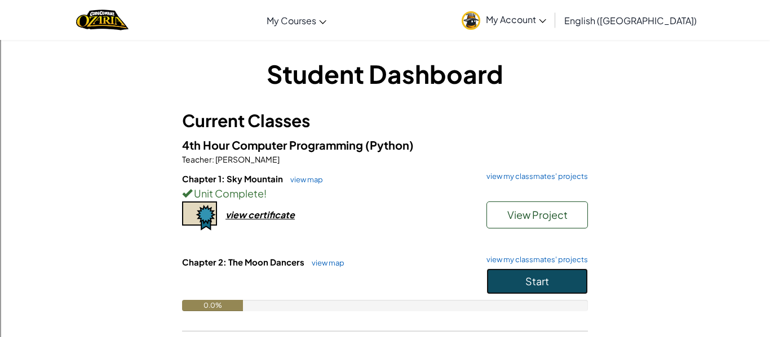
click at [539, 283] on span "Start" at bounding box center [537, 281] width 24 height 13
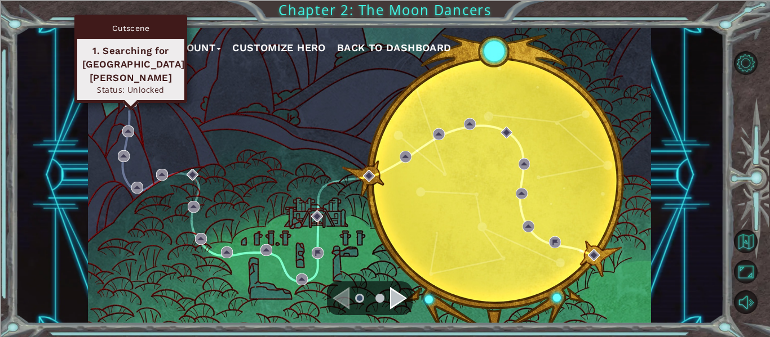
click at [127, 97] on img at bounding box center [131, 101] width 12 height 12
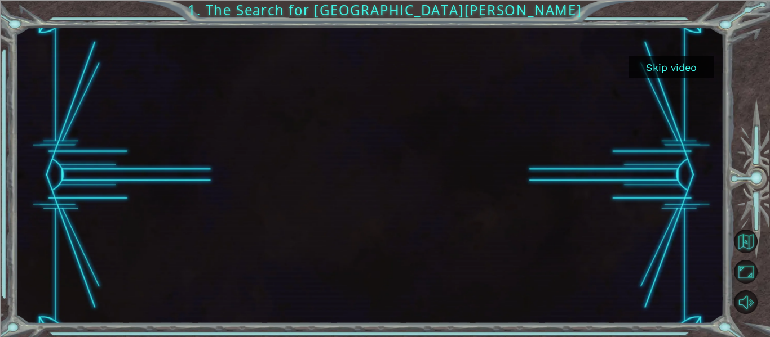
click at [648, 65] on button "Skip video" at bounding box center [671, 67] width 84 height 22
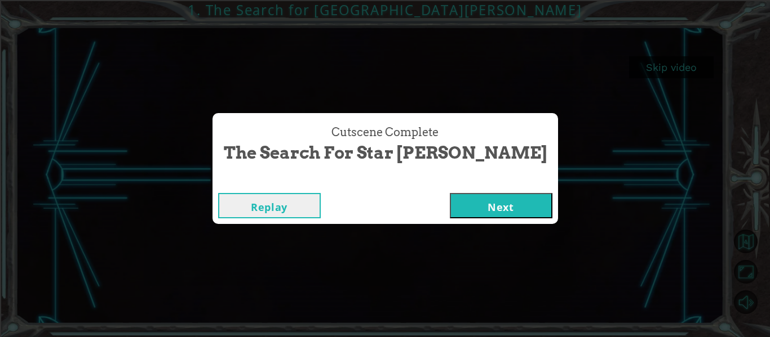
click at [450, 207] on button "Next" at bounding box center [501, 205] width 103 height 25
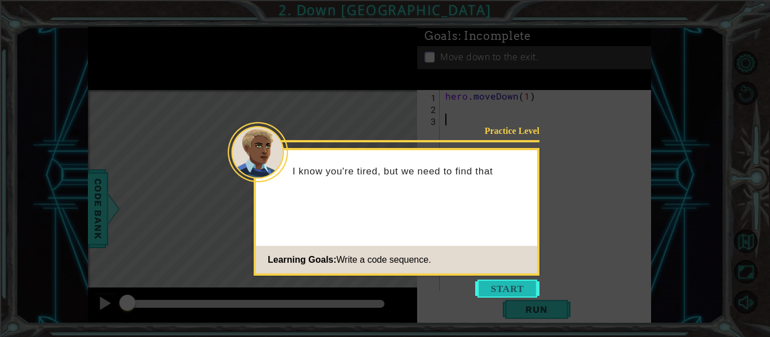
click at [491, 287] on button "Start" at bounding box center [507, 289] width 64 height 18
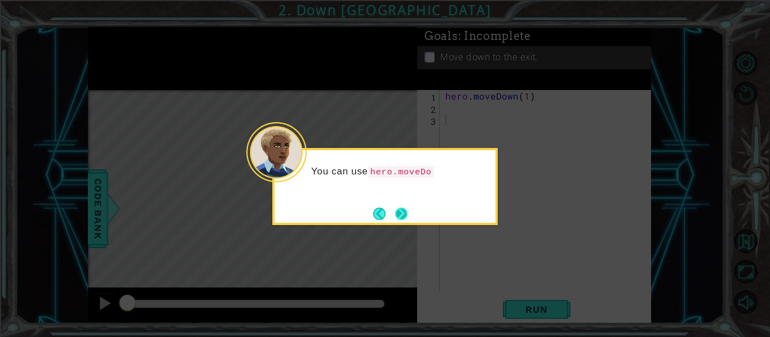
click at [403, 219] on button "Next" at bounding box center [401, 214] width 12 height 12
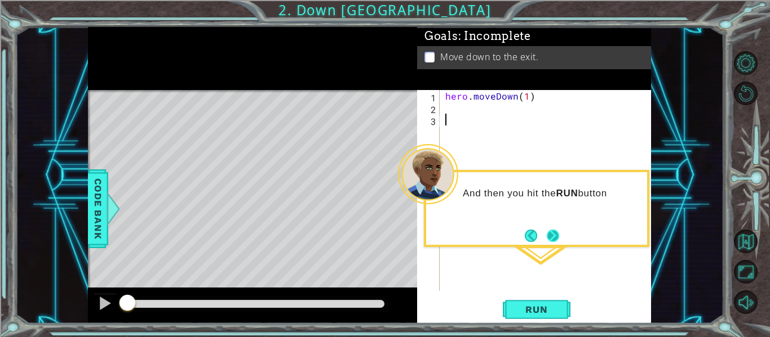
click at [548, 239] on button "Next" at bounding box center [552, 236] width 12 height 12
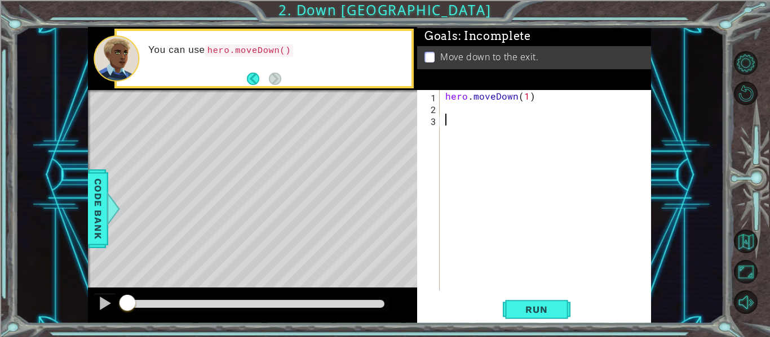
click at [465, 134] on div "hero . moveDown ( 1 )" at bounding box center [548, 202] width 211 height 225
click at [456, 109] on div "hero . moveDown ( 1 )" at bounding box center [548, 202] width 211 height 225
click at [525, 102] on div "hero . moveDown ( 1 )" at bounding box center [548, 202] width 211 height 225
type textarea "hero.moveDown(2)"
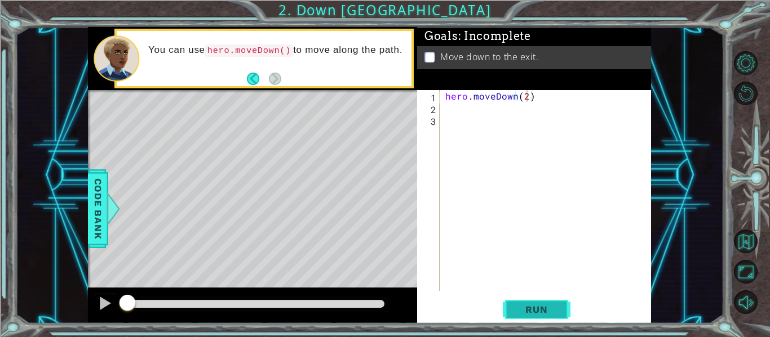
click at [545, 306] on span "Run" at bounding box center [536, 309] width 45 height 11
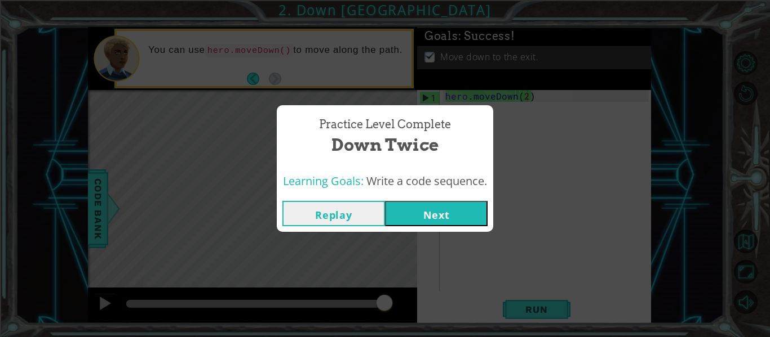
click at [416, 195] on div "Replay Next" at bounding box center [385, 213] width 216 height 37
click at [424, 209] on button "Next" at bounding box center [436, 213] width 103 height 25
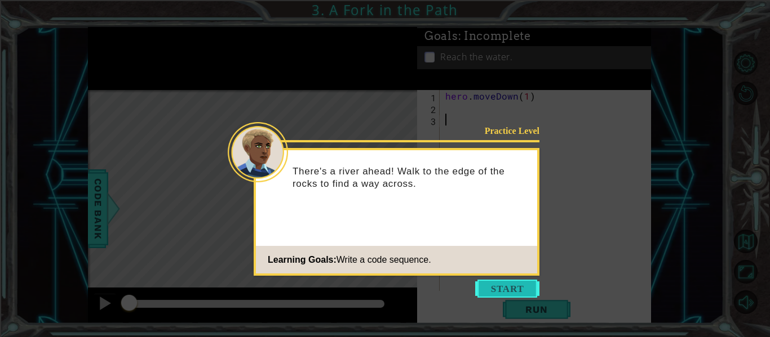
click at [510, 288] on button "Start" at bounding box center [507, 289] width 64 height 18
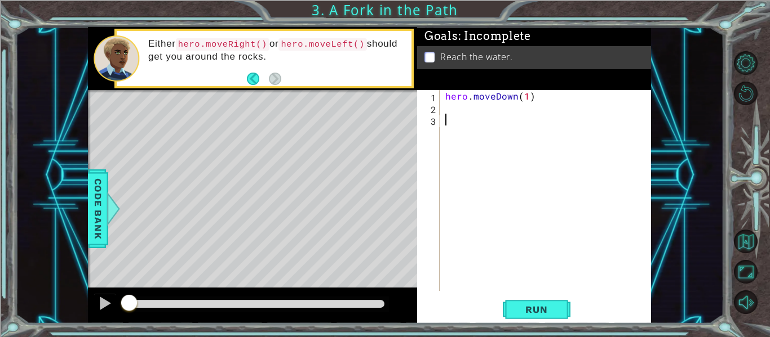
click at [459, 106] on div "hero . moveDown ( 1 )" at bounding box center [548, 202] width 211 height 225
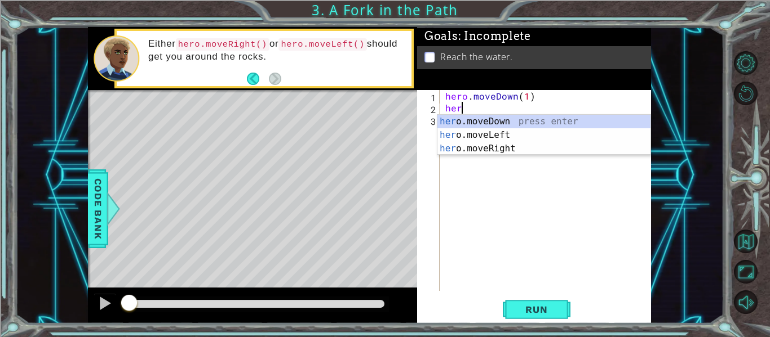
scroll to position [0, 1]
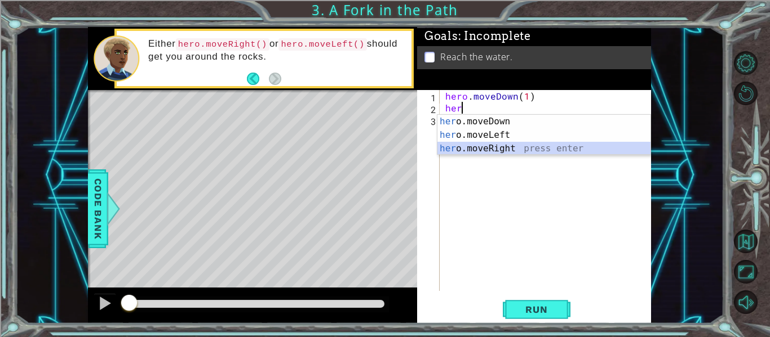
click at [497, 152] on div "her o.moveDown press enter her o.moveLeft press enter her o.moveRight press ent…" at bounding box center [543, 149] width 213 height 68
type textarea "hero.moveRight(1)"
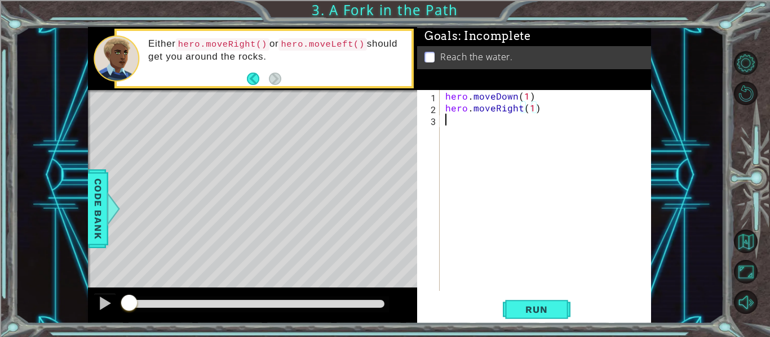
click at [500, 124] on div "hero . moveDown ( 1 ) hero . moveRight ( 1 )" at bounding box center [548, 202] width 211 height 225
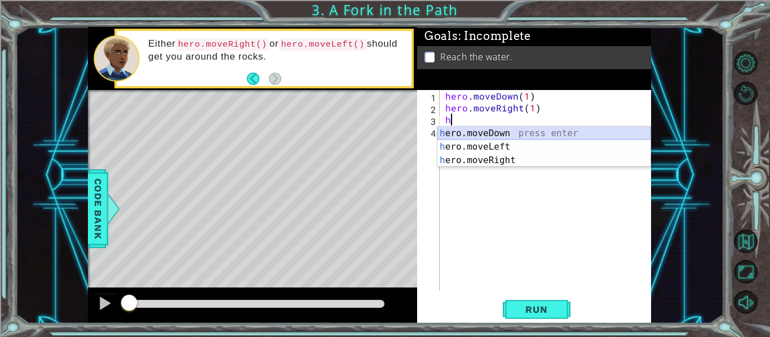
click at [499, 131] on div "h ero.moveDown press enter h ero.moveLeft press enter h ero.moveRight press ent…" at bounding box center [543, 161] width 213 height 68
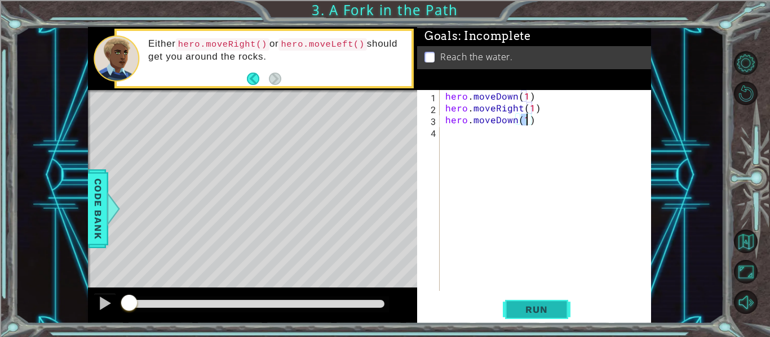
type textarea "hero.moveDown(1)"
click at [539, 303] on button "Run" at bounding box center [536, 310] width 68 height 23
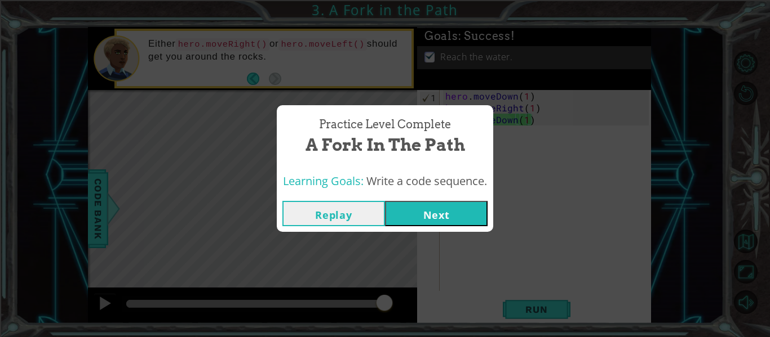
click at [425, 215] on button "Next" at bounding box center [436, 213] width 103 height 25
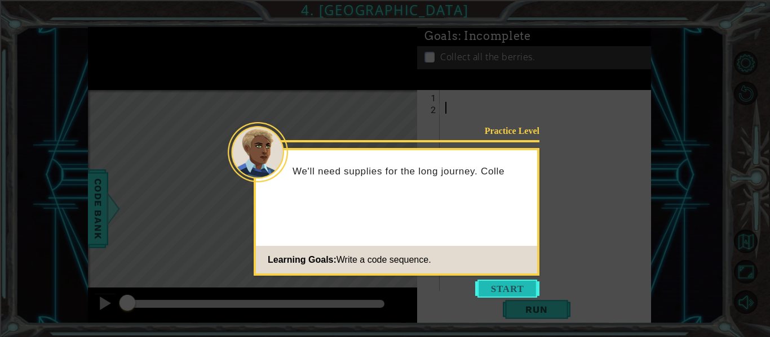
click at [514, 290] on button "Start" at bounding box center [507, 289] width 64 height 18
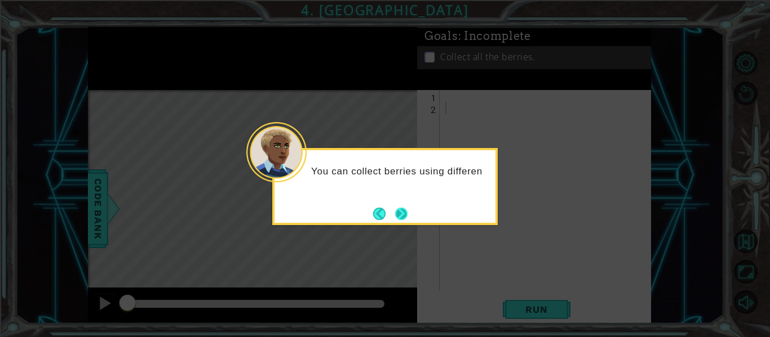
click at [406, 211] on button "Next" at bounding box center [401, 214] width 12 height 12
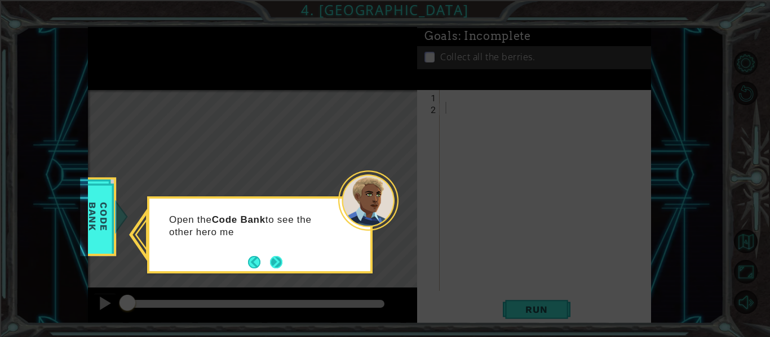
click at [270, 261] on button "Next" at bounding box center [276, 262] width 12 height 12
click at [274, 264] on button "Next" at bounding box center [276, 262] width 12 height 12
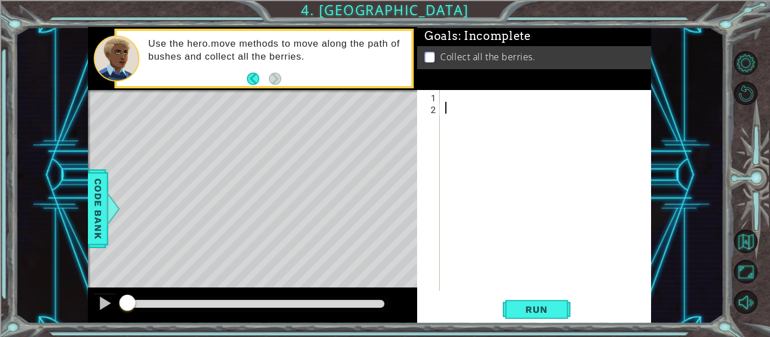
click at [446, 103] on div at bounding box center [548, 202] width 211 height 225
click at [444, 97] on div at bounding box center [548, 202] width 211 height 225
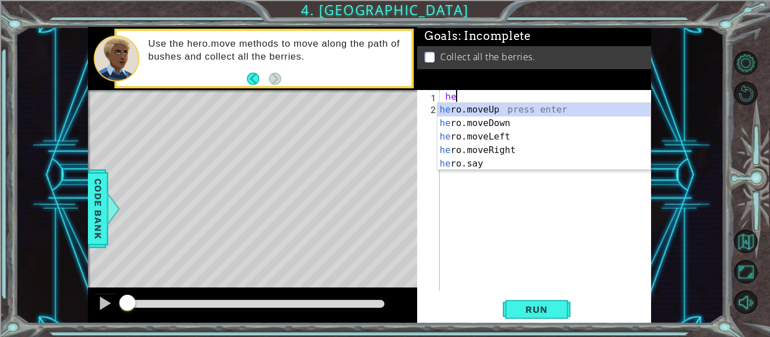
scroll to position [0, 1]
click at [488, 137] on div "her o.moveUp press enter her o.moveDown press enter her o.moveLeft press enter …" at bounding box center [543, 150] width 213 height 95
type textarea "hero.moveLeft(1)"
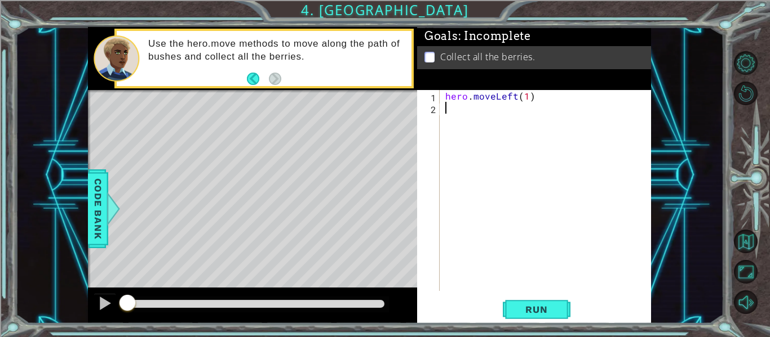
click at [458, 114] on div "hero . moveLeft ( 1 )" at bounding box center [548, 202] width 211 height 225
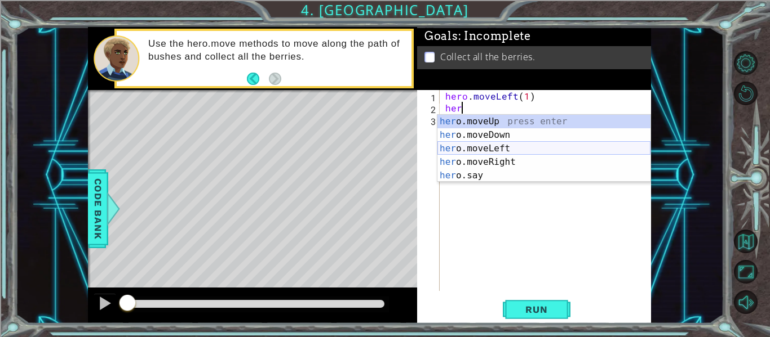
click at [478, 149] on div "her o.moveUp press enter her o.moveDown press enter her o.moveLeft press enter …" at bounding box center [543, 162] width 213 height 95
type textarea "hero.moveLeft(1)"
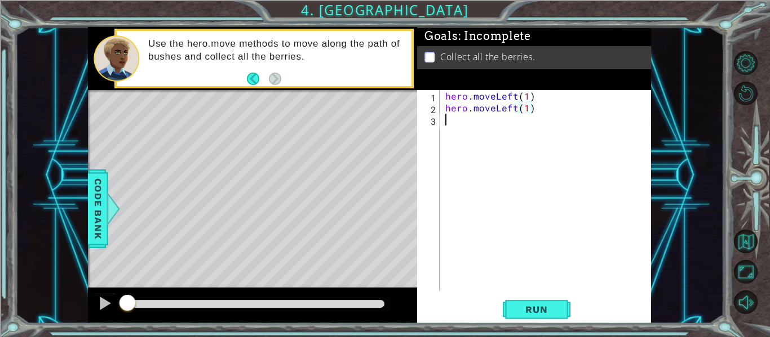
click at [466, 127] on div "hero . moveLeft ( 1 ) hero . moveLeft ( 1 )" at bounding box center [548, 202] width 211 height 225
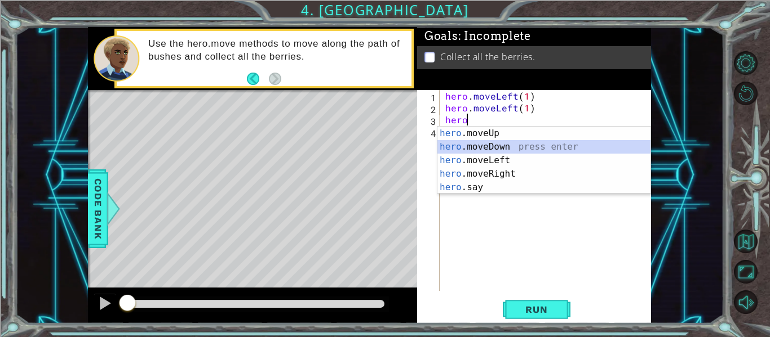
click at [482, 145] on div "hero .moveUp press enter hero .moveDown press enter hero .moveLeft press enter …" at bounding box center [543, 174] width 213 height 95
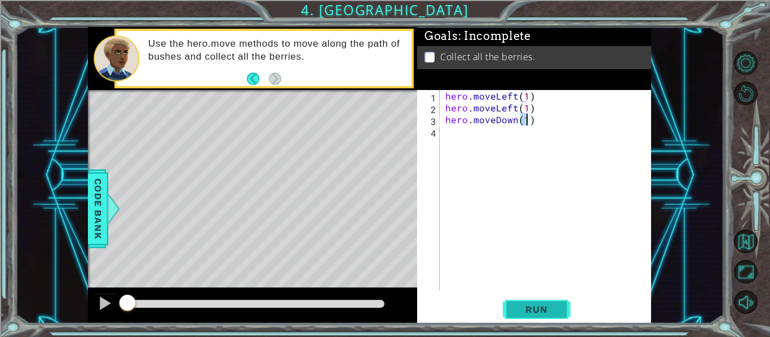
type textarea "hero.moveDown(1)"
click at [559, 315] on button "Run" at bounding box center [536, 310] width 68 height 23
